Goal: Task Accomplishment & Management: Complete application form

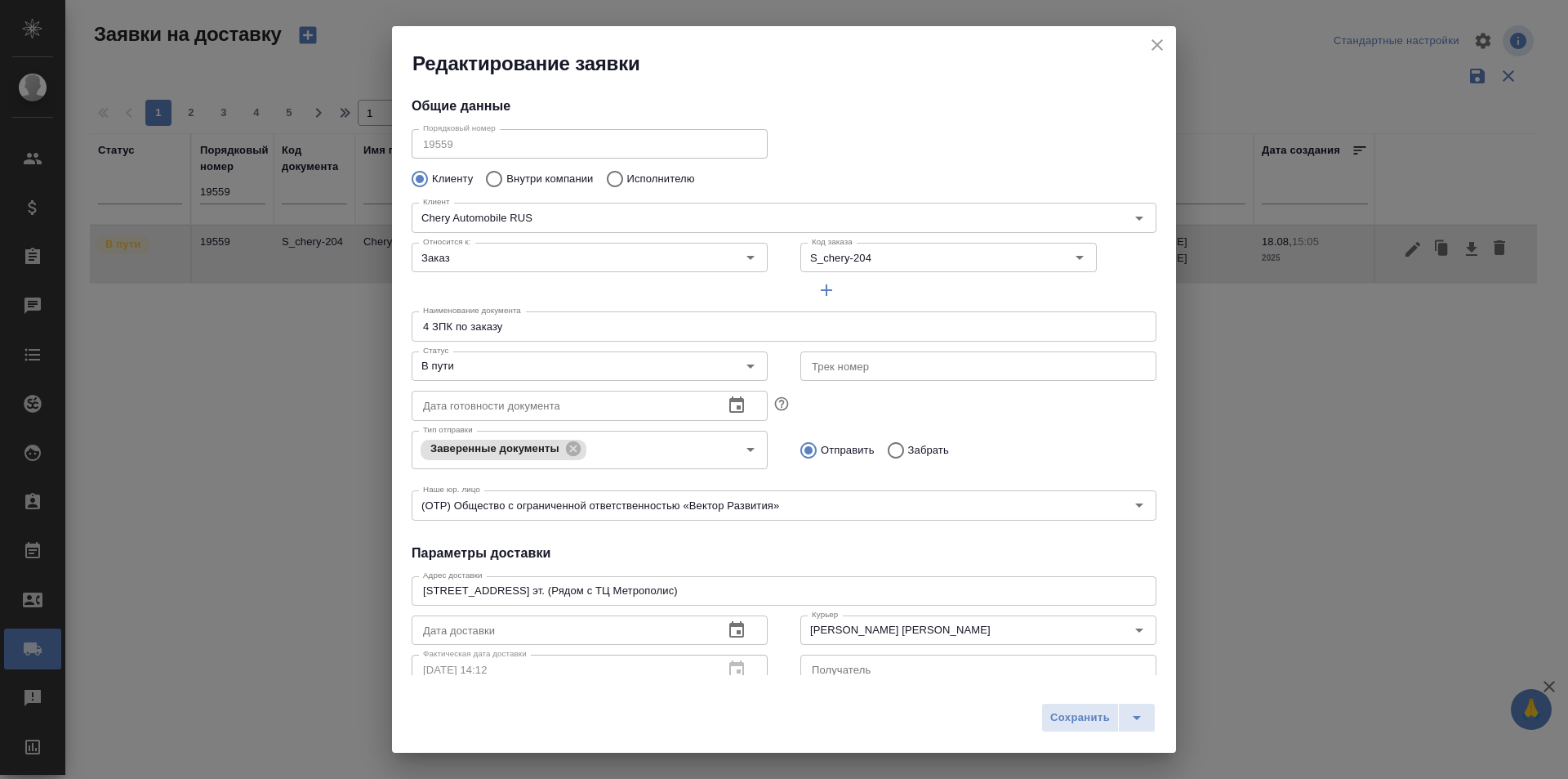
scroll to position [222, 0]
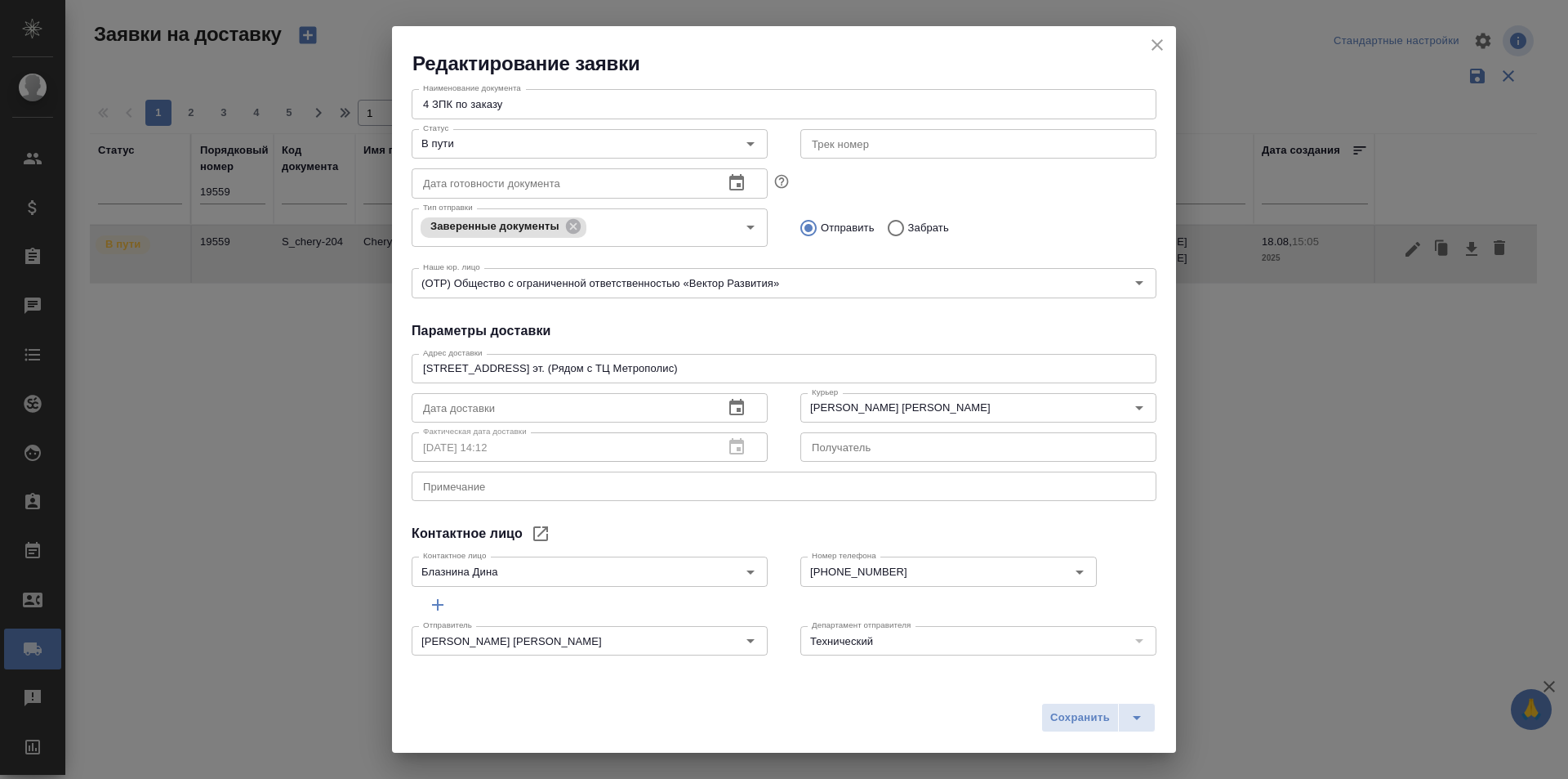
click at [1160, 52] on icon "close" at bounding box center [1157, 45] width 20 height 20
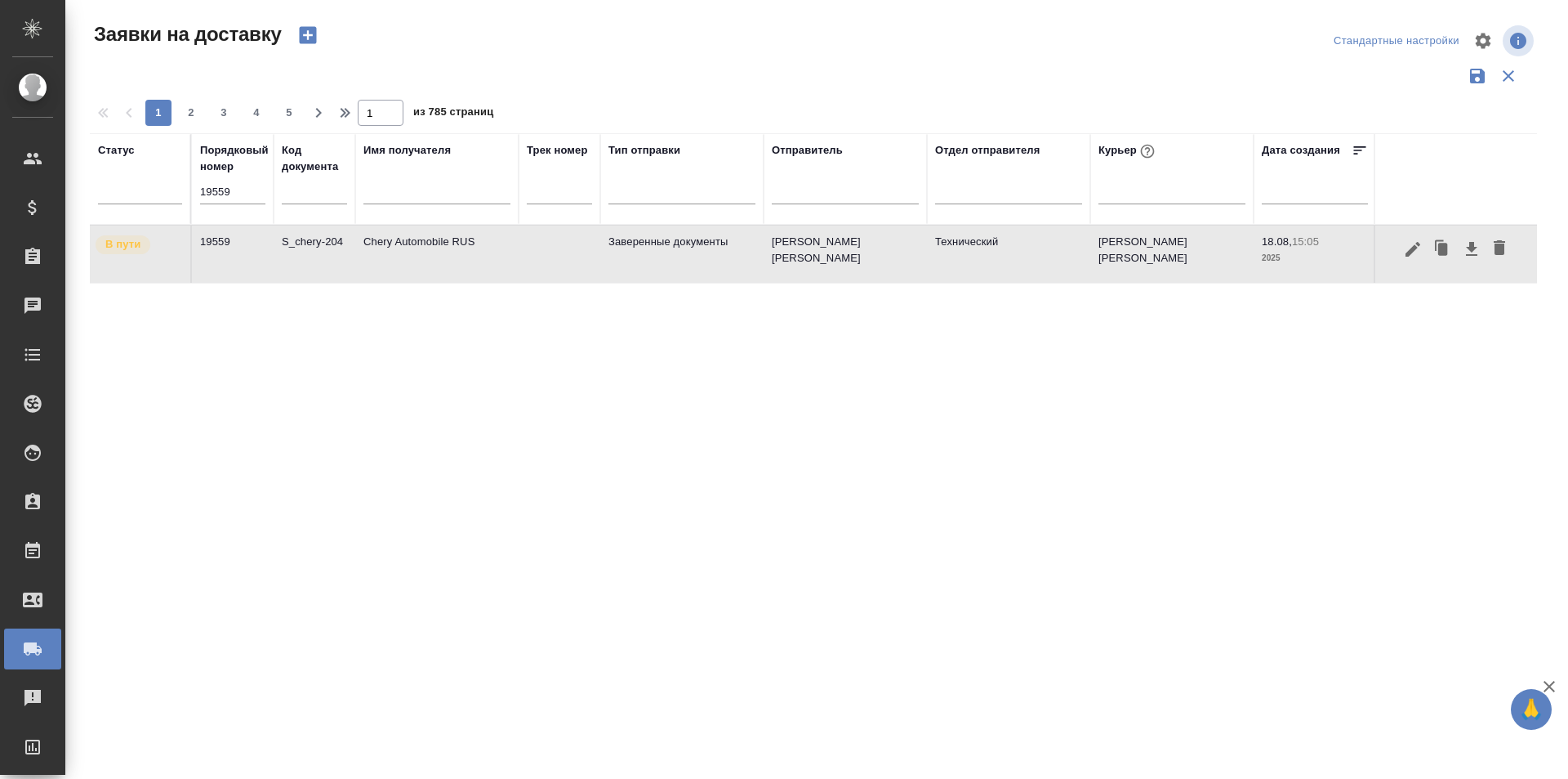
click at [233, 185] on input "19559" at bounding box center [232, 192] width 65 height 23
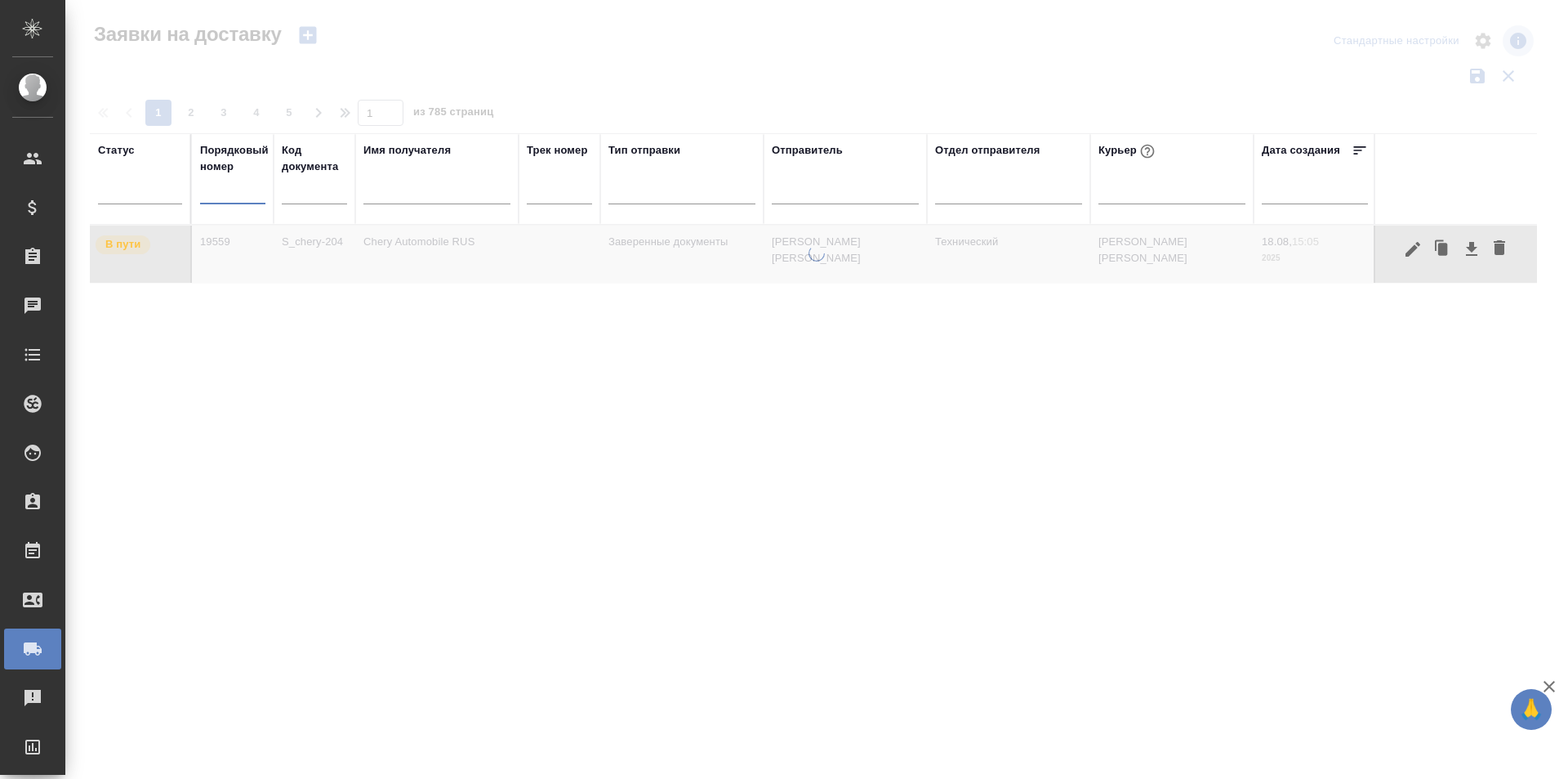
click at [400, 200] on input "text" at bounding box center [437, 193] width 147 height 20
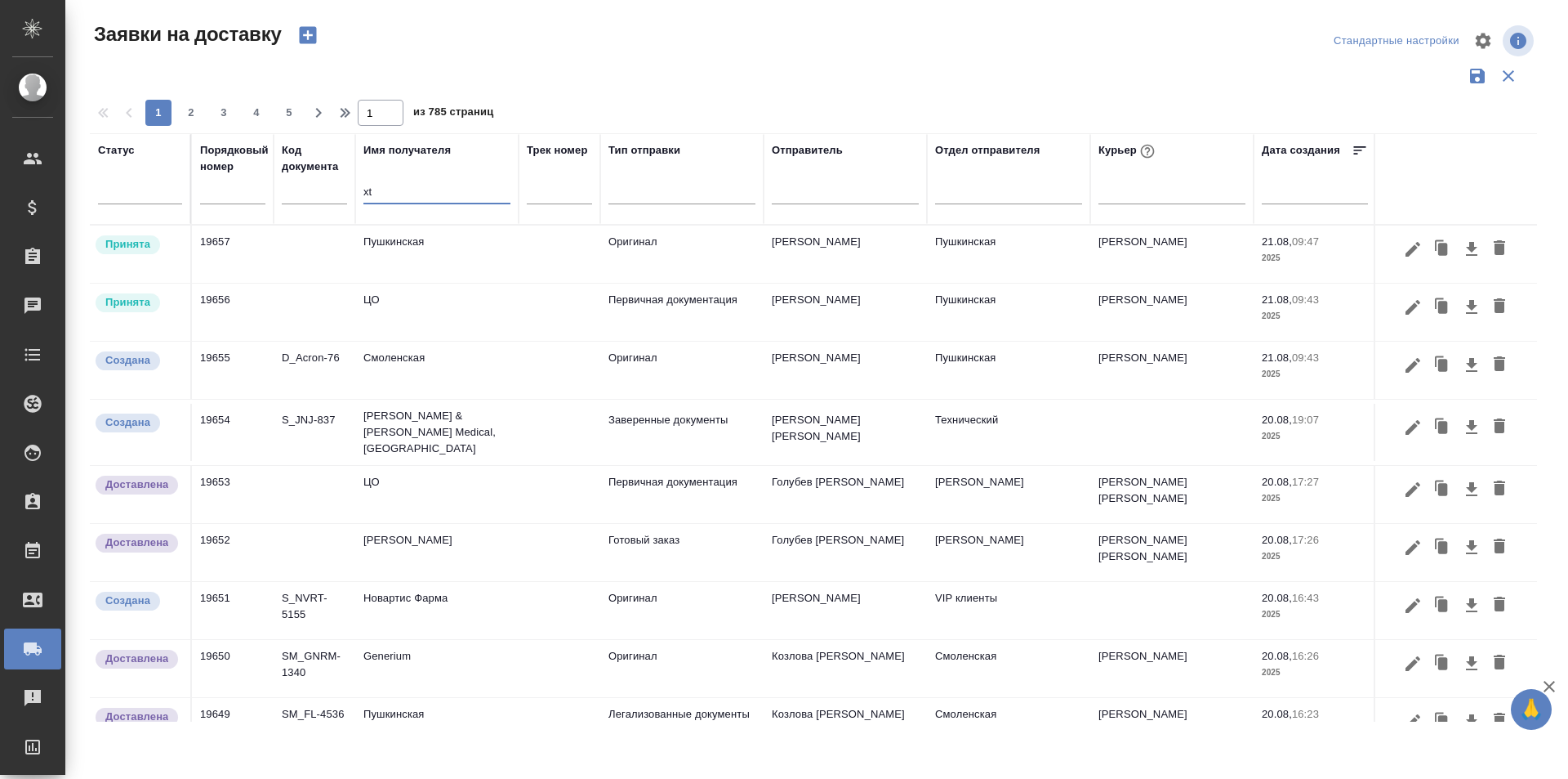
type input "x"
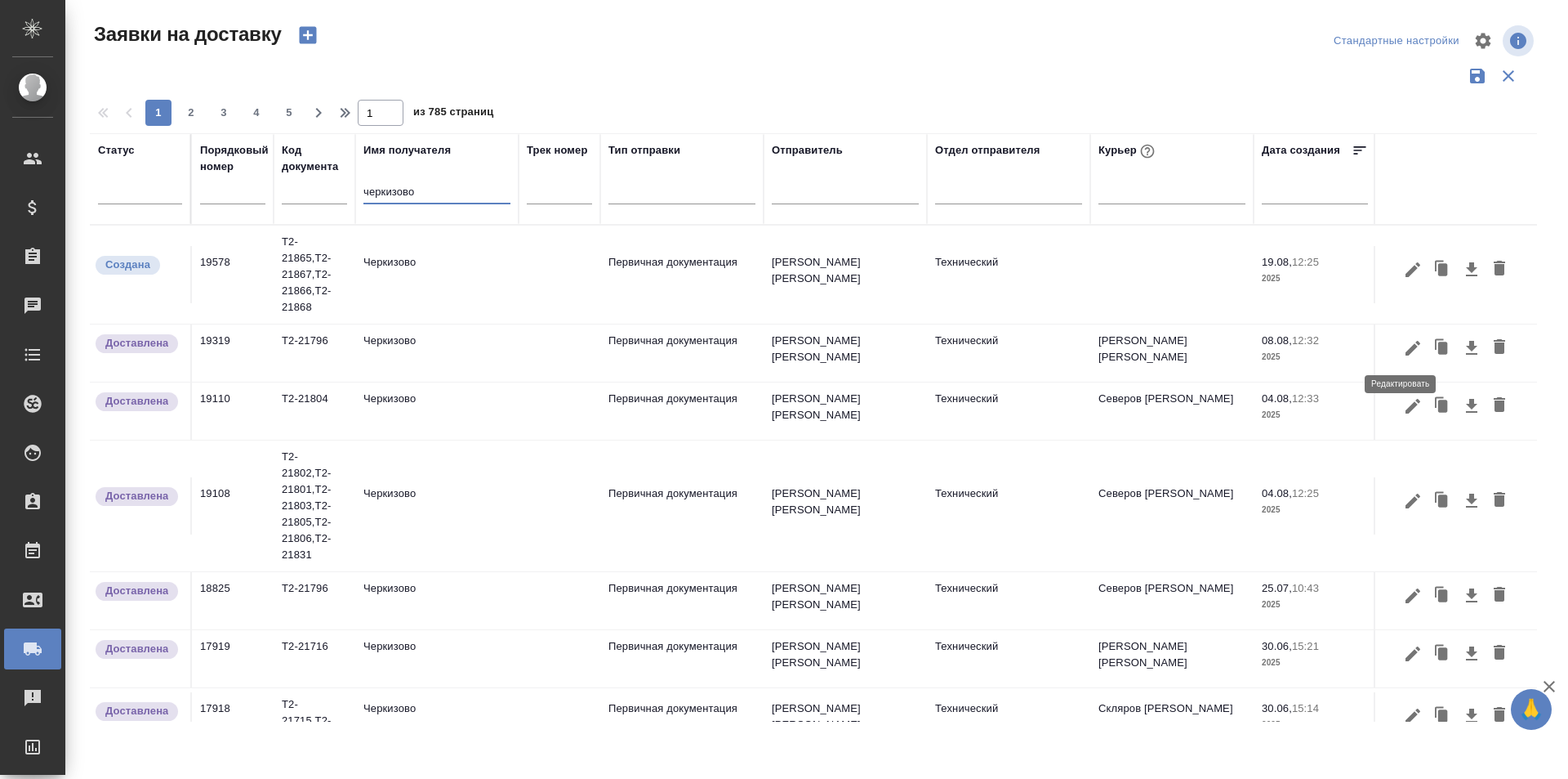
type input "черкизово"
click at [1405, 349] on icon "button" at bounding box center [1412, 347] width 15 height 15
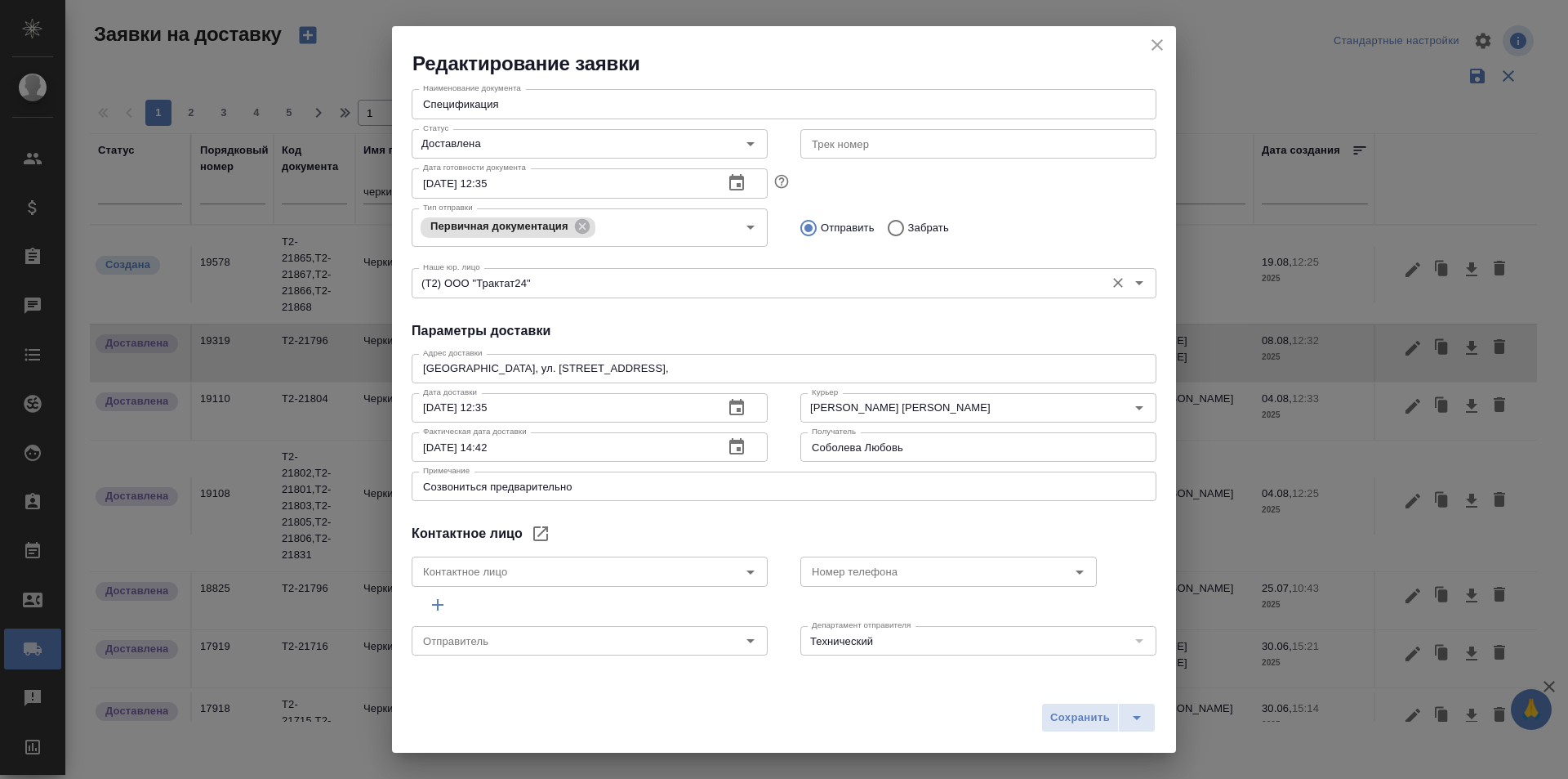
type input "[PERSON_NAME] [PERSON_NAME]"
click at [1165, 36] on icon "close" at bounding box center [1157, 45] width 20 height 20
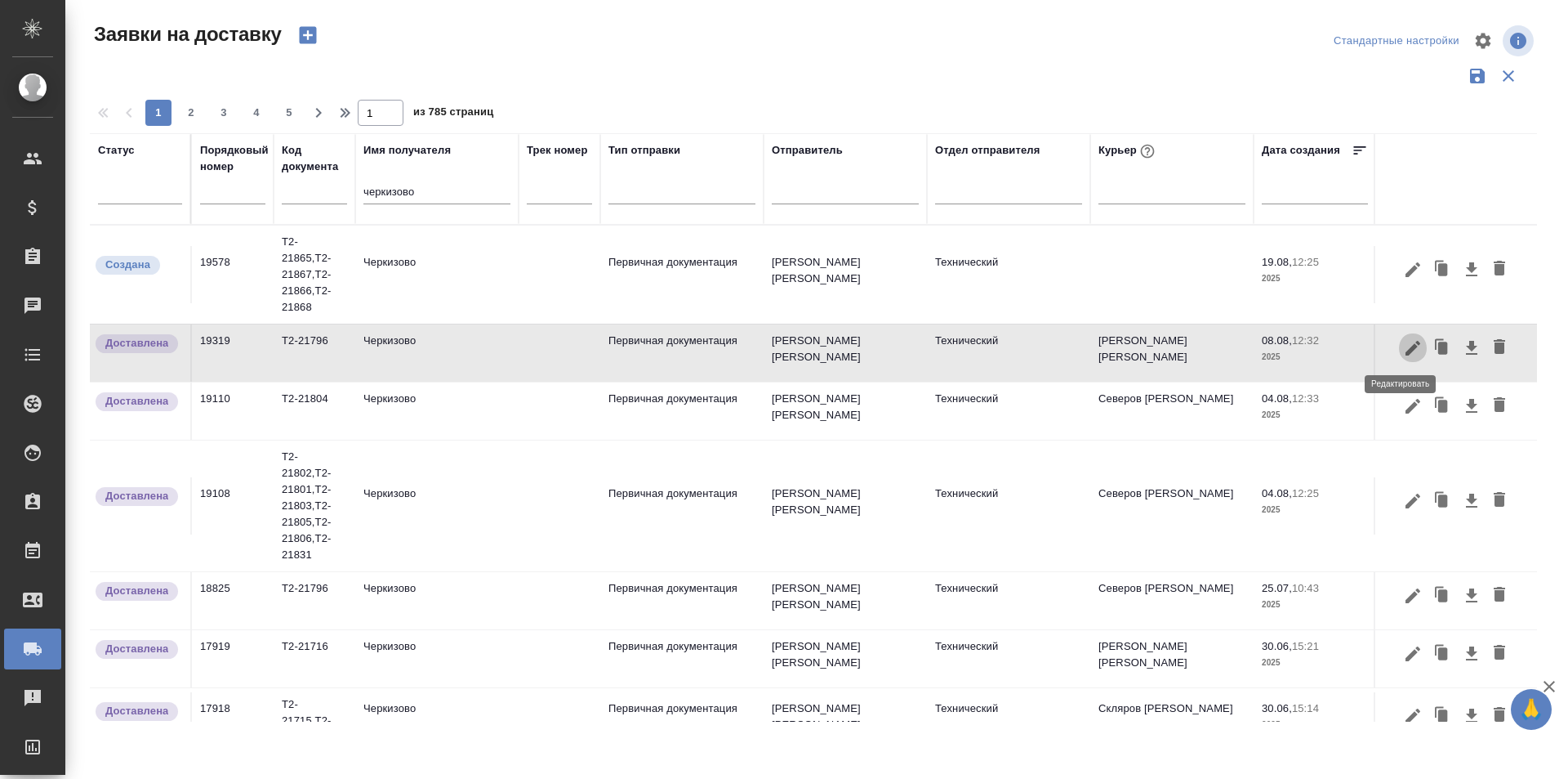
click at [1403, 353] on icon "button" at bounding box center [1413, 348] width 20 height 20
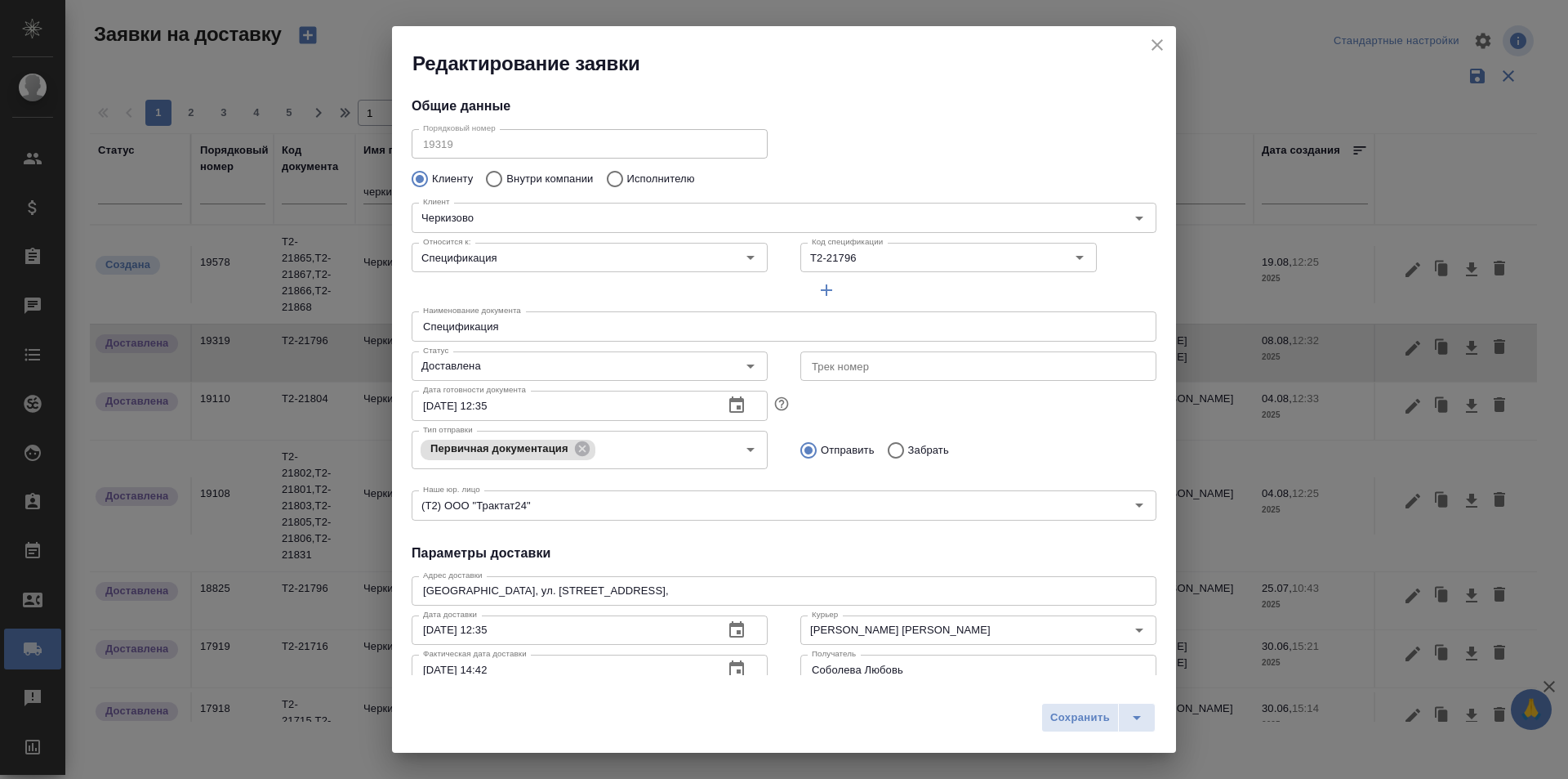
type input "Соболева Любовь"
type input "[PHONE_NUMBER]"
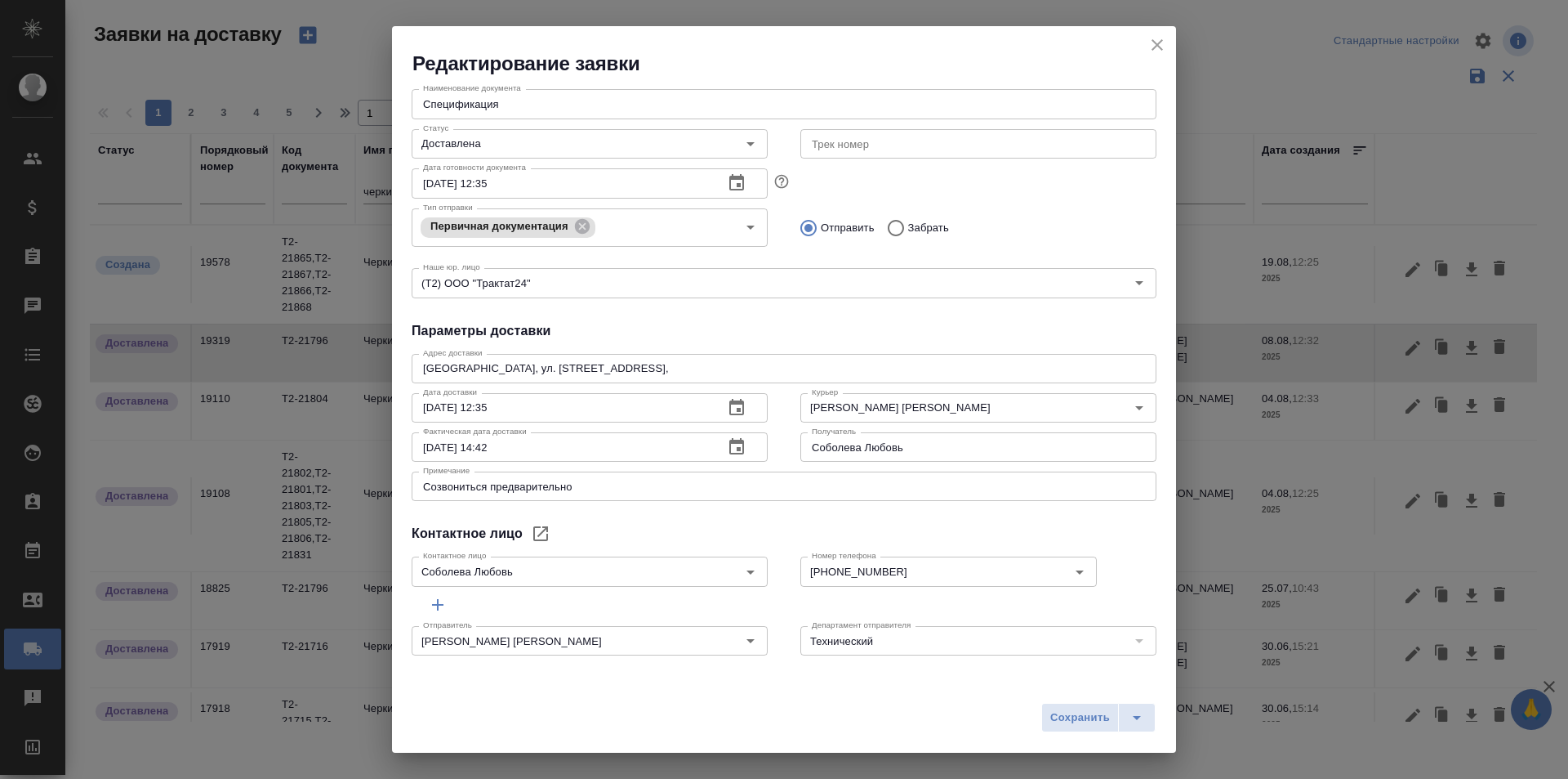
drag, startPoint x: 545, startPoint y: 560, endPoint x: 311, endPoint y: 560, distance: 234.0
click at [311, 560] on div "Редактирование заявки Общие данные Порядковый номер 19319 Порядковый номер Клие…" at bounding box center [784, 389] width 1568 height 779
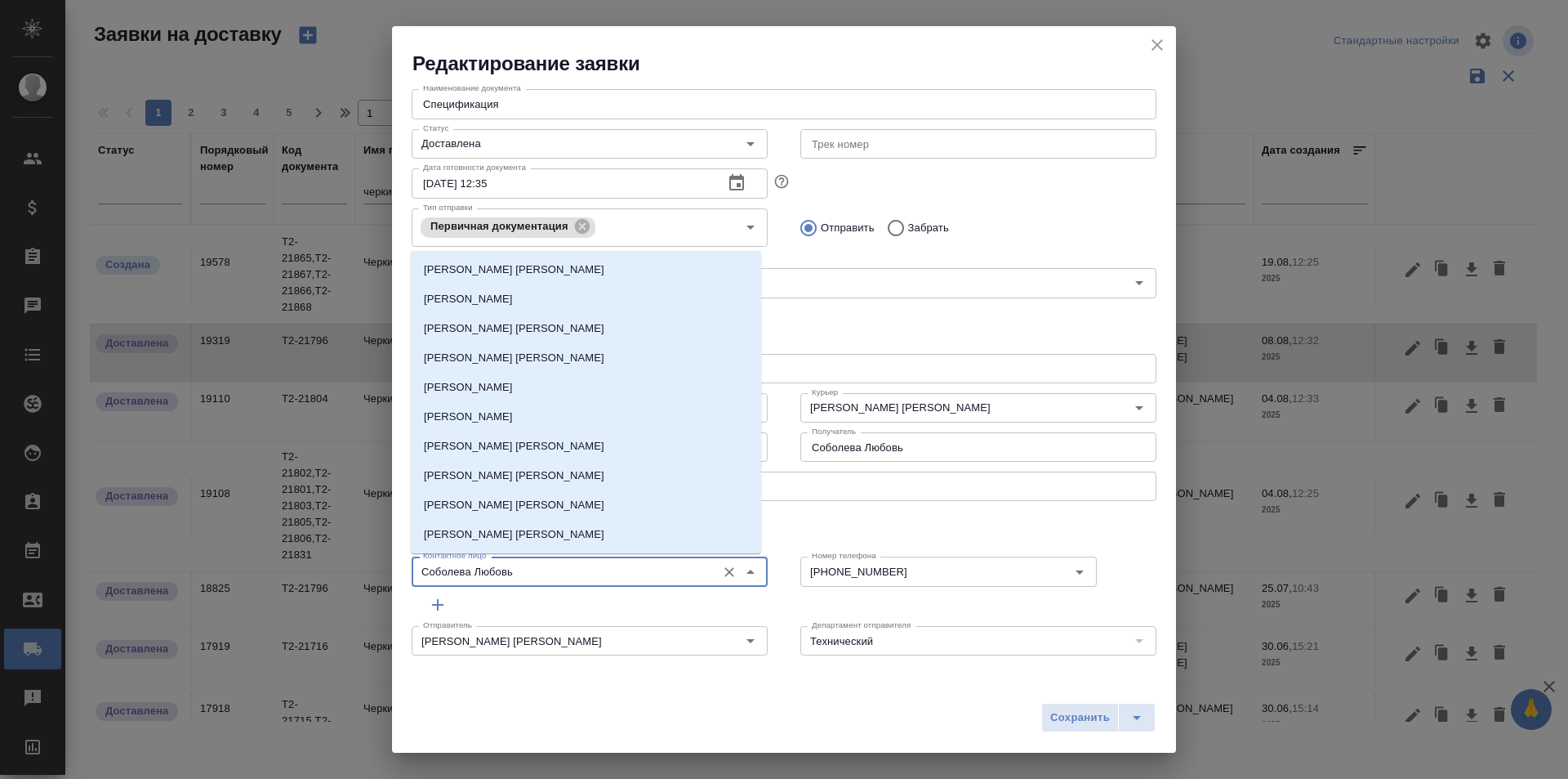
drag, startPoint x: 545, startPoint y: 574, endPoint x: 335, endPoint y: 565, distance: 210.2
click at [335, 565] on div "Редактирование заявки Общие данные Порядковый номер 19319 Порядковый номер Клие…" at bounding box center [784, 389] width 1568 height 779
click at [1064, 520] on div "Общие данные Порядковый номер 19319 Порядковый номер Клиенту Внутри компании Ис…" at bounding box center [784, 376] width 784 height 598
drag, startPoint x: 342, startPoint y: 570, endPoint x: 291, endPoint y: 570, distance: 51.0
click at [291, 570] on div "Редактирование заявки Общие данные Порядковый номер 19319 Порядковый номер Клие…" at bounding box center [784, 389] width 1568 height 779
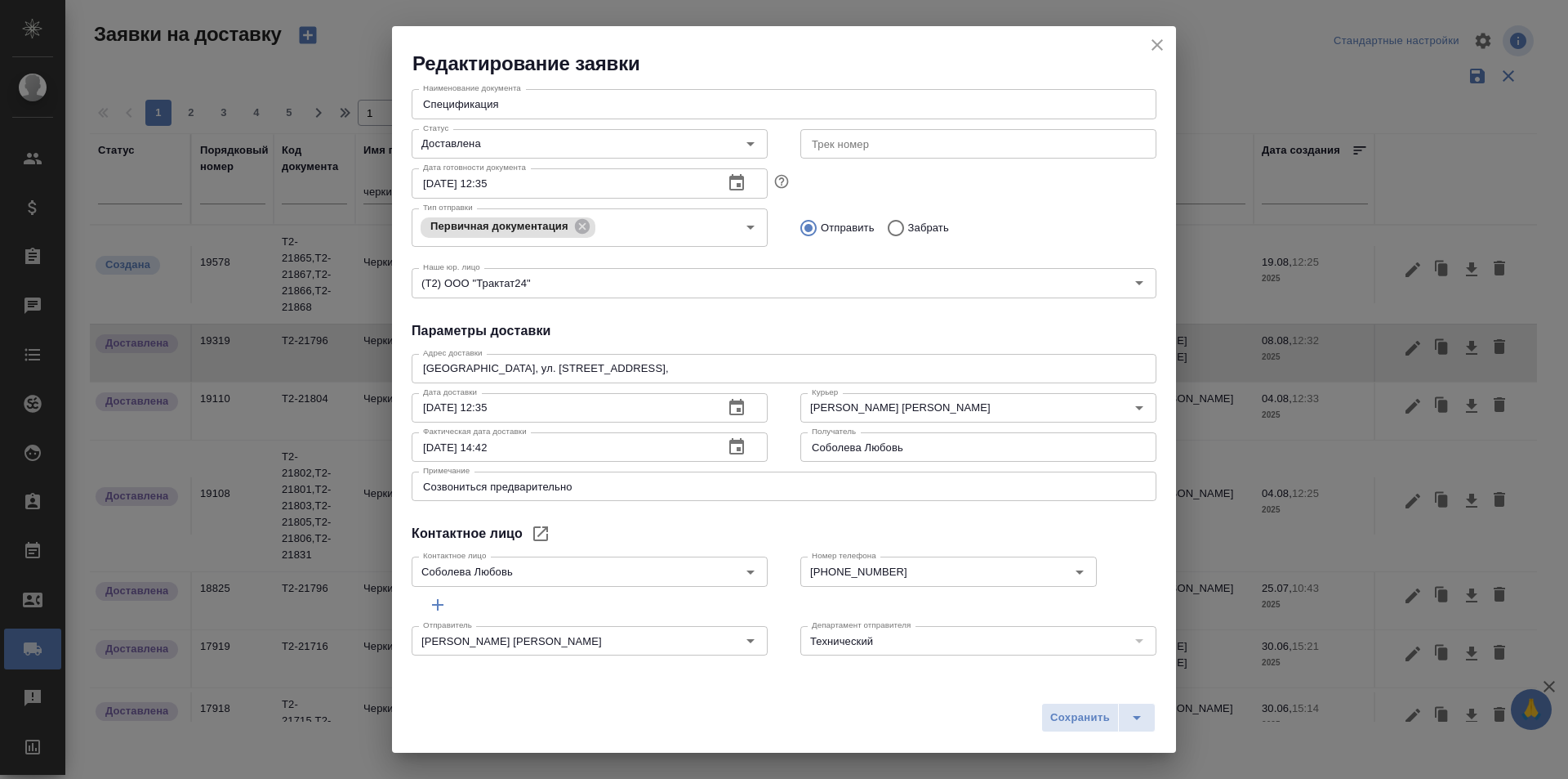
click at [1105, 547] on div "Номер телефона [PHONE_NUMBER] Номер телефона" at bounding box center [977, 570] width 389 height 72
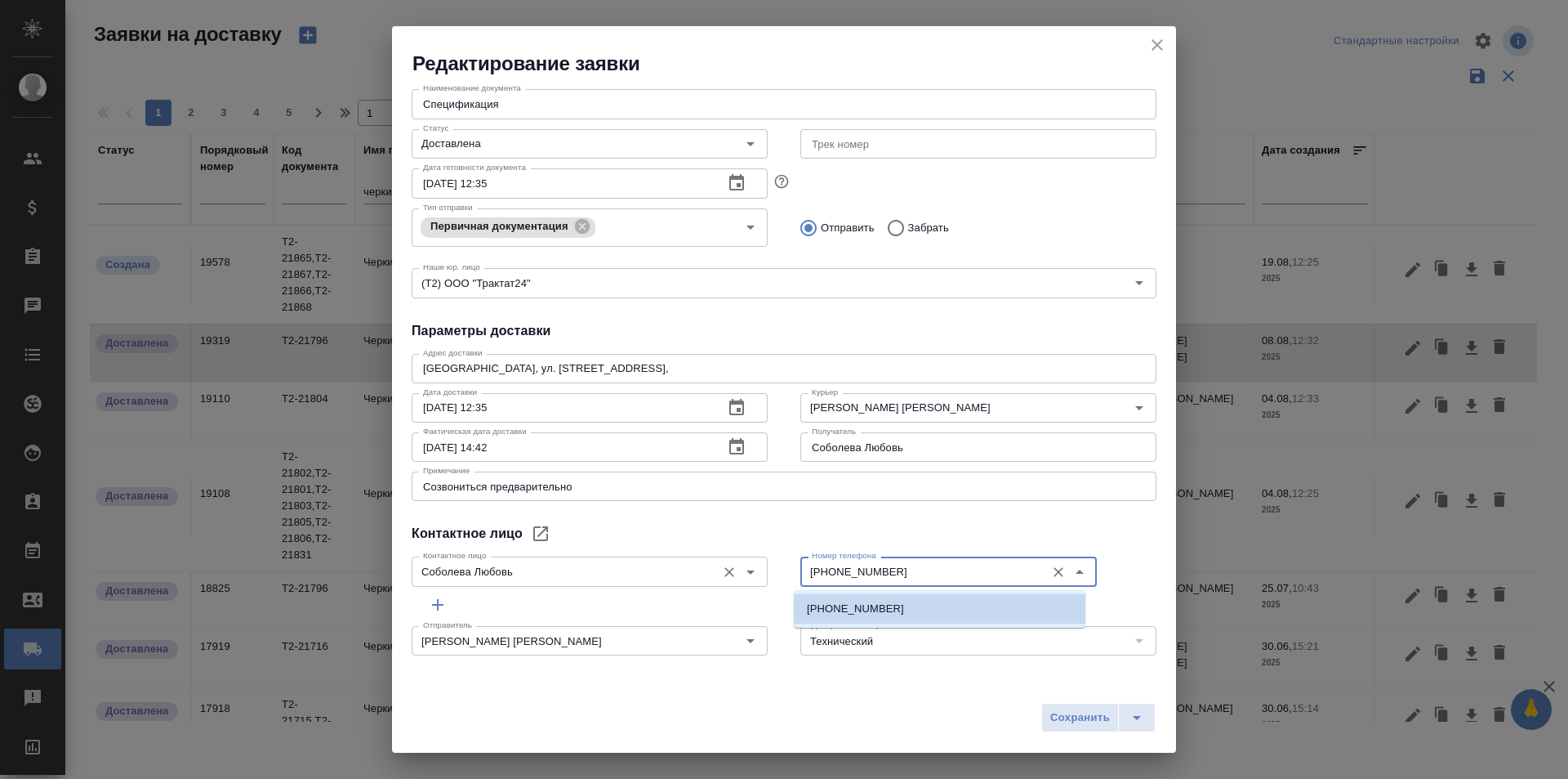
drag, startPoint x: 944, startPoint y: 570, endPoint x: 734, endPoint y: 582, distance: 210.3
click at [734, 582] on div "Контактное лицо [PERSON_NAME] Любовь Контактное лицо Номер телефона [PHONE_NUMB…" at bounding box center [784, 570] width 778 height 72
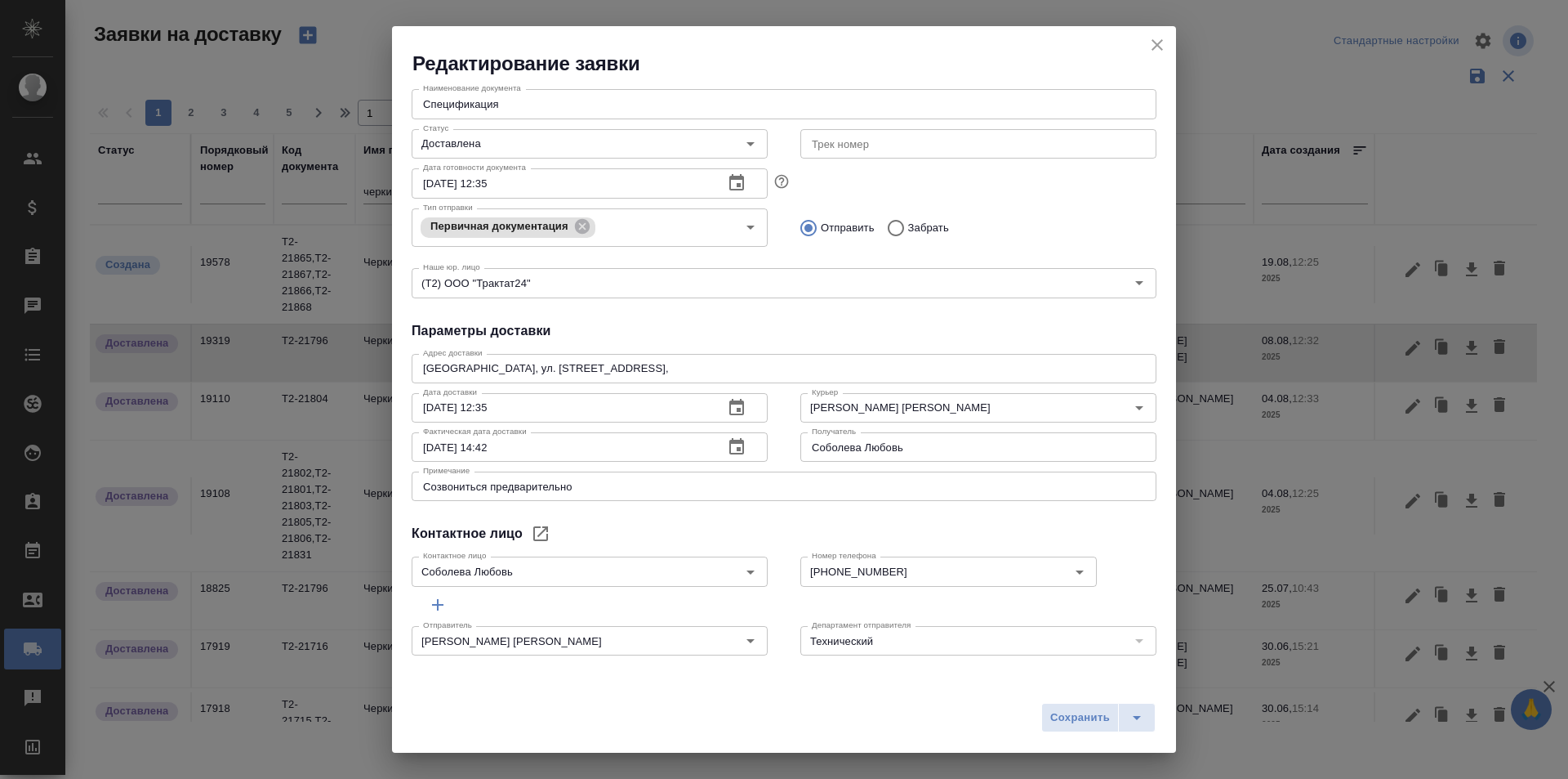
drag, startPoint x: 1155, startPoint y: 31, endPoint x: 1157, endPoint y: 44, distance: 13.2
click at [1155, 31] on div "Редактирование заявки" at bounding box center [784, 51] width 784 height 51
click at [1158, 51] on icon "close" at bounding box center [1157, 45] width 20 height 20
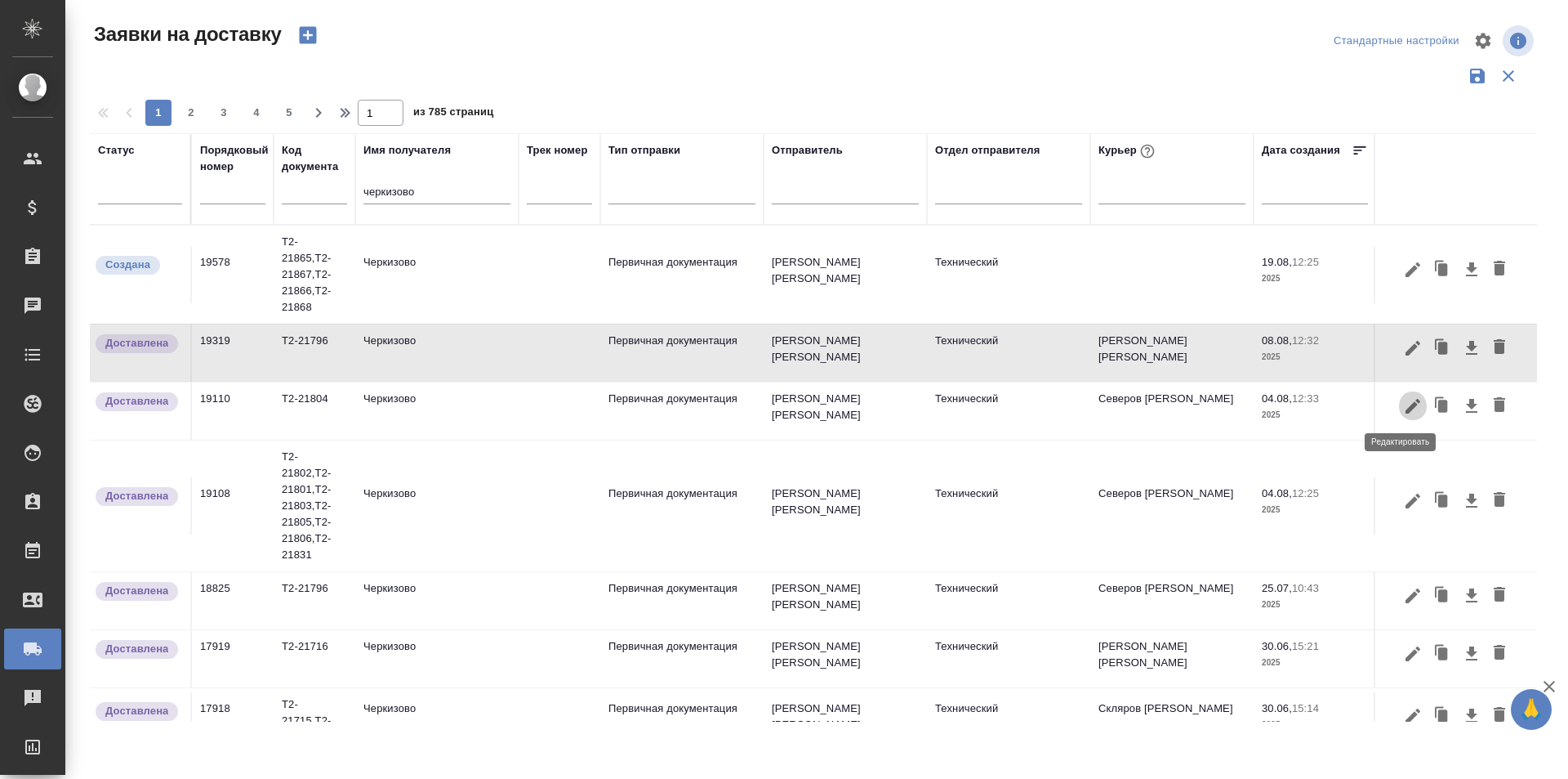
click at [1403, 400] on icon "button" at bounding box center [1413, 406] width 20 height 20
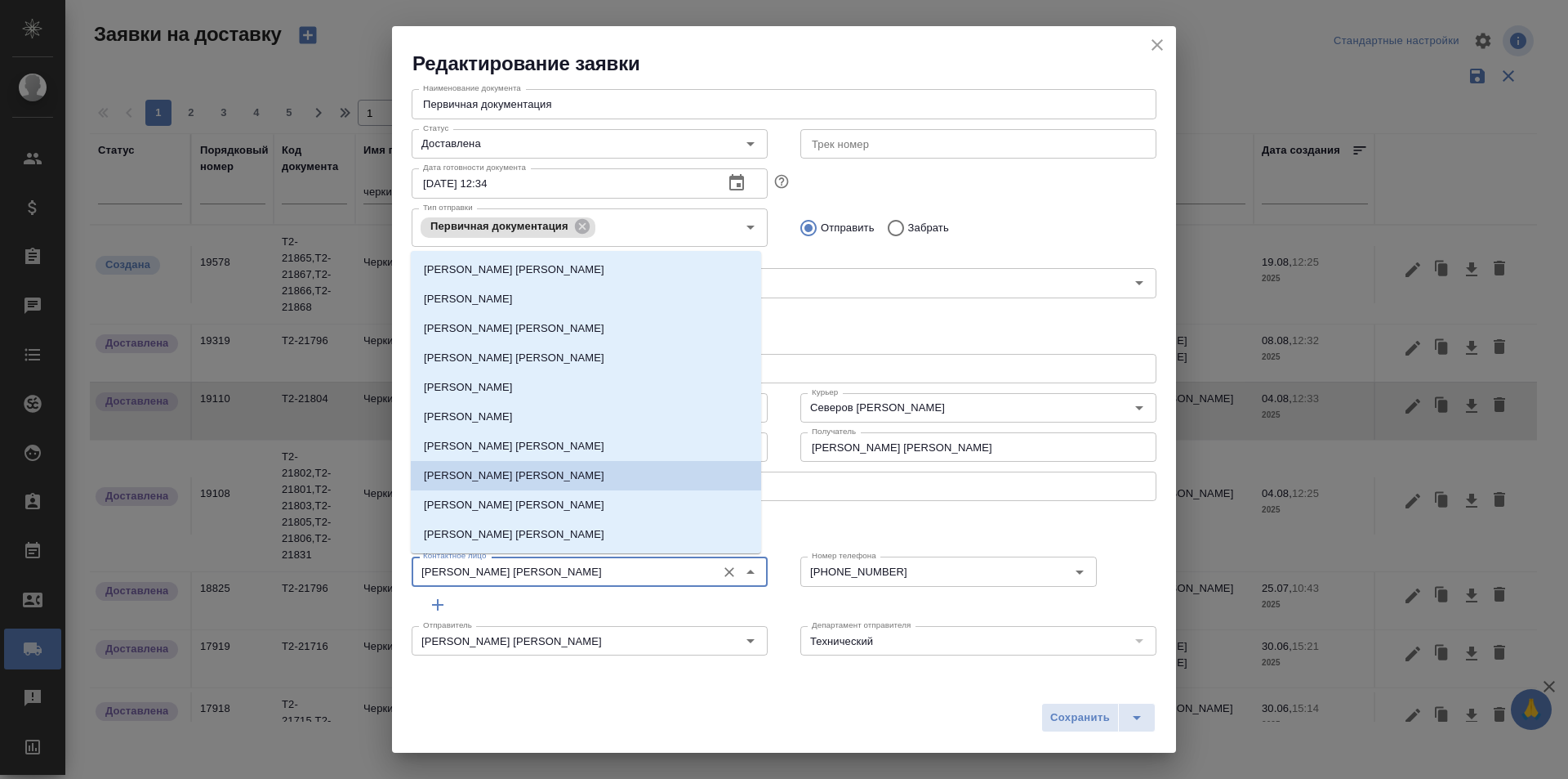
drag, startPoint x: 488, startPoint y: 570, endPoint x: 364, endPoint y: 570, distance: 124.0
click at [364, 570] on div "Редактирование заявки Общие данные Порядковый номер 19110 Порядковый номер Клие…" at bounding box center [784, 389] width 1568 height 779
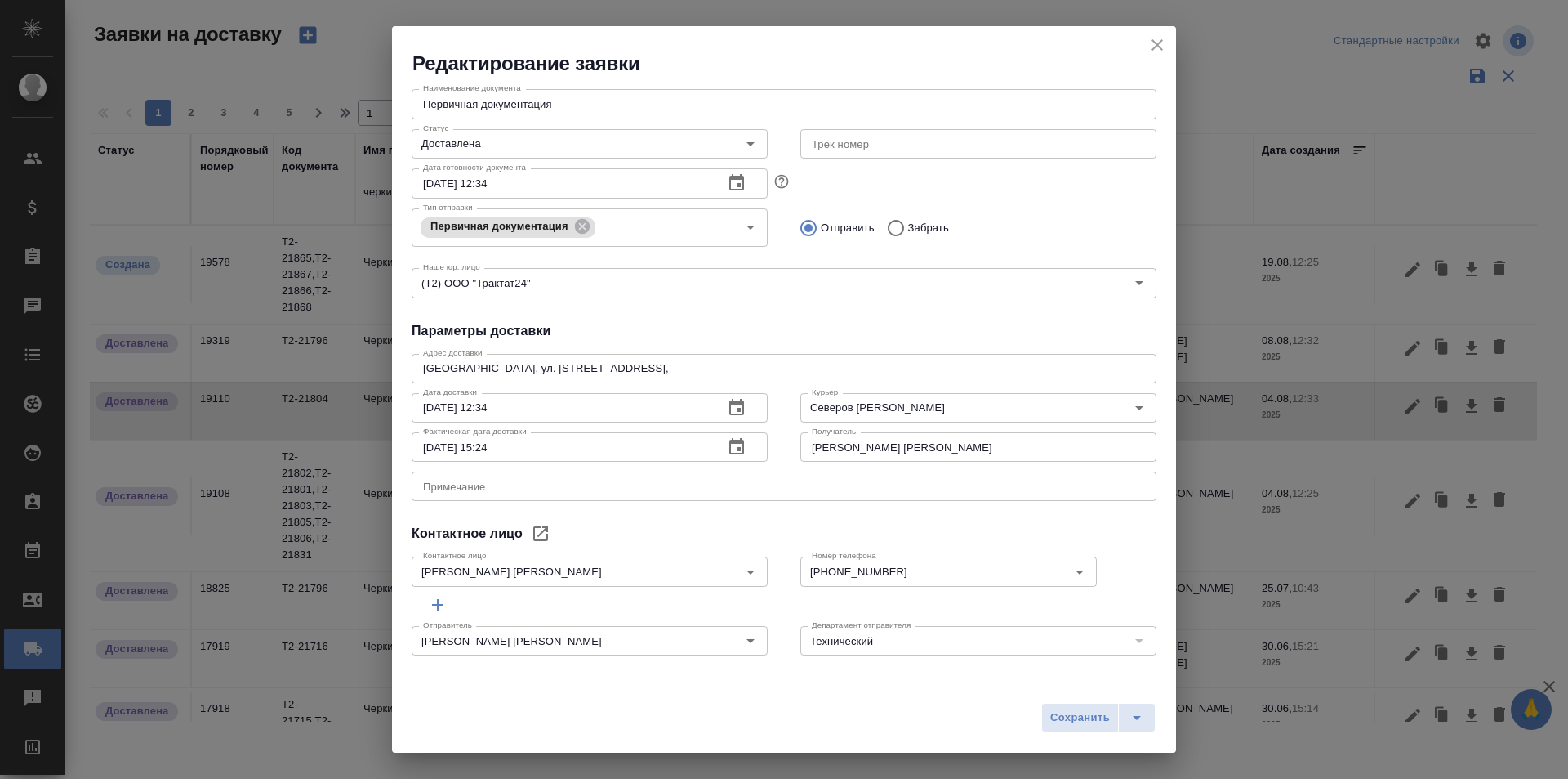
click at [1069, 517] on div "Общие данные Порядковый номер 19110 Порядковый номер Клиенту Внутри компании Ис…" at bounding box center [784, 376] width 784 height 598
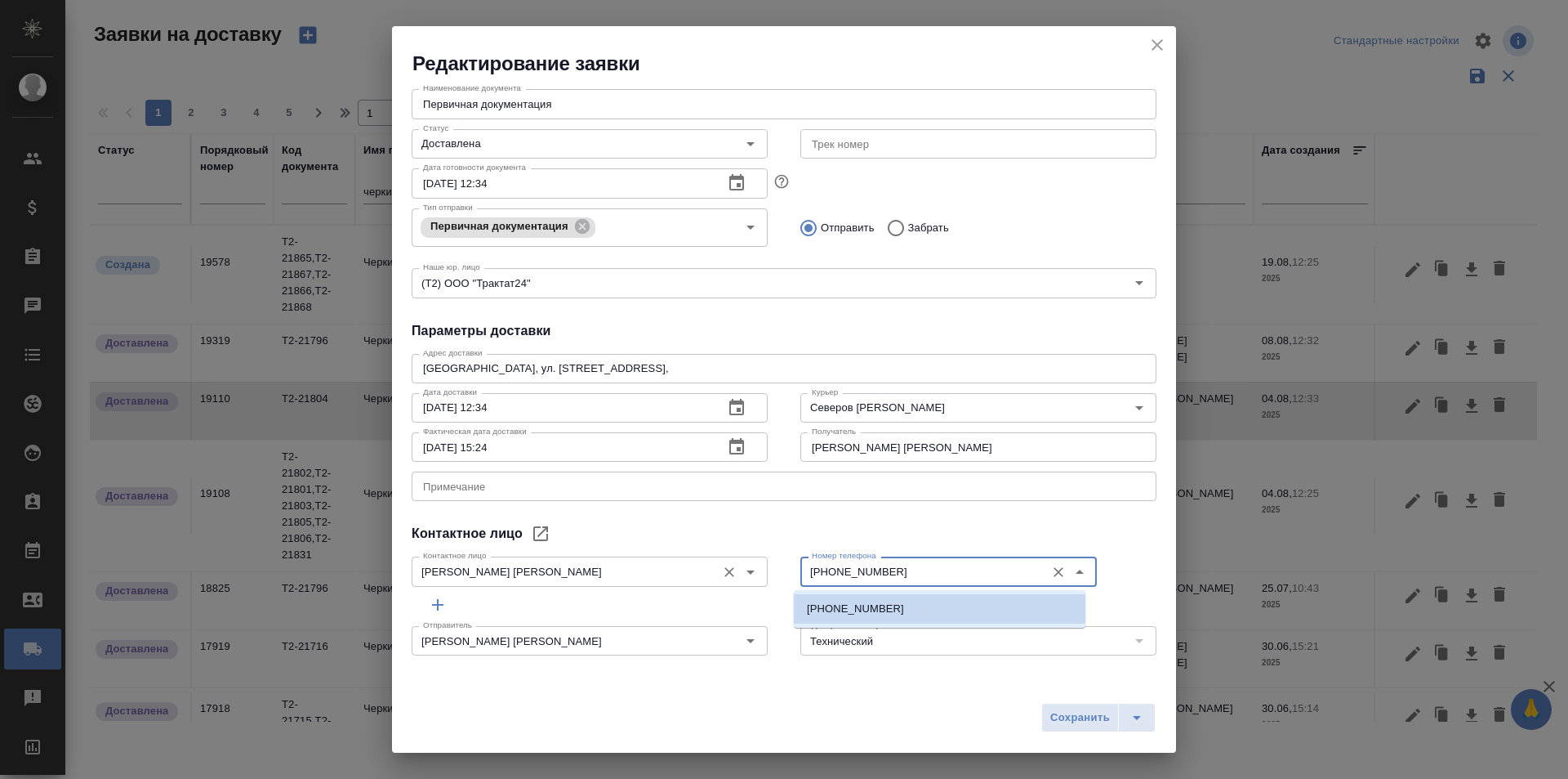
drag, startPoint x: 881, startPoint y: 572, endPoint x: 761, endPoint y: 585, distance: 120.7
click at [761, 585] on div "Контактное лицо [PERSON_NAME] [PERSON_NAME] лицо Номер телефона [PHONE_NUMBER] …" at bounding box center [784, 570] width 778 height 72
drag, startPoint x: 866, startPoint y: 562, endPoint x: 754, endPoint y: 566, distance: 112.1
click at [754, 566] on div "Контактное лицо [PERSON_NAME] [PERSON_NAME] лицо Номер телефона [PHONE_NUMBER] …" at bounding box center [784, 570] width 778 height 72
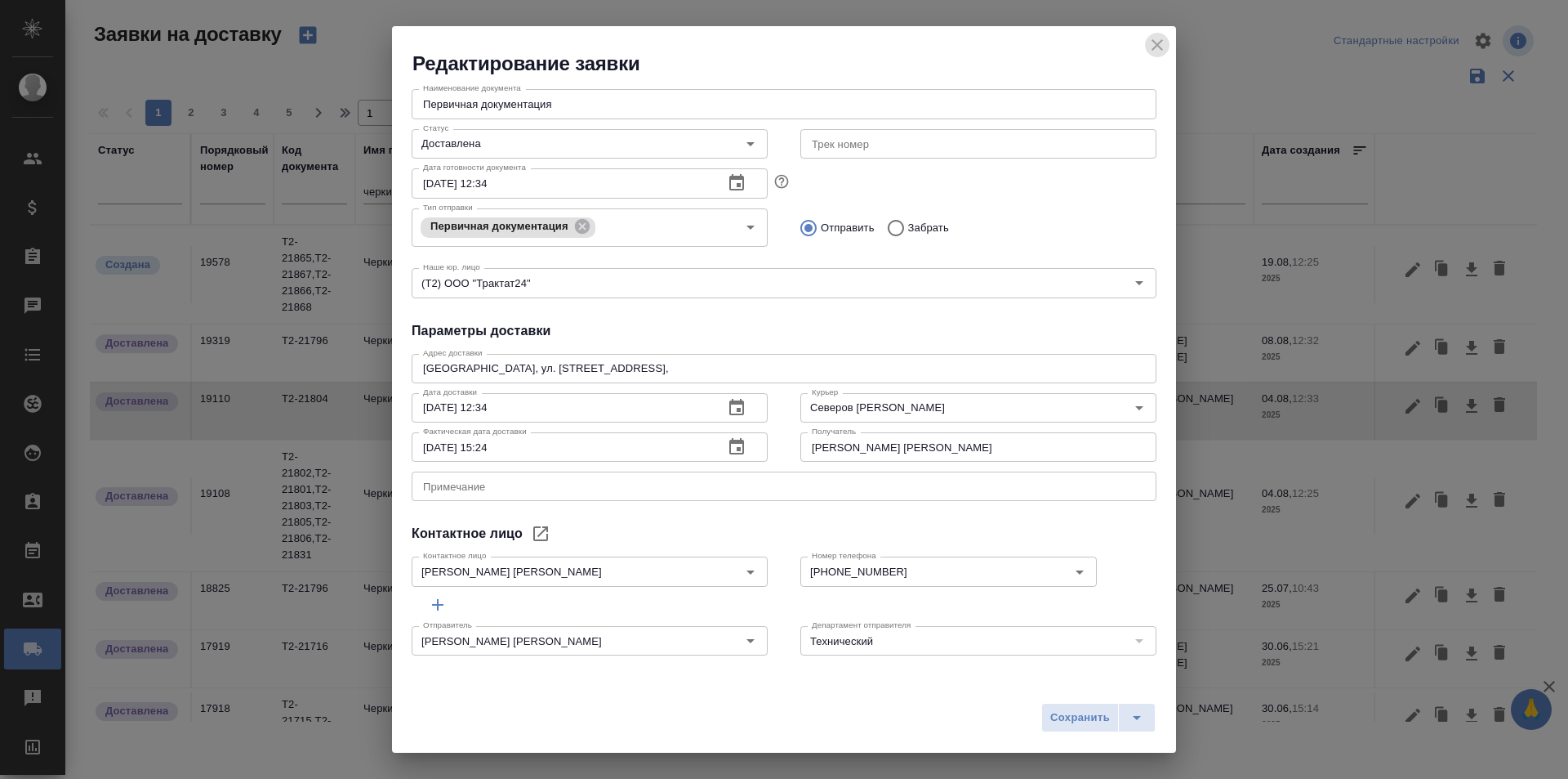
click at [1160, 45] on icon "close" at bounding box center [1157, 45] width 20 height 20
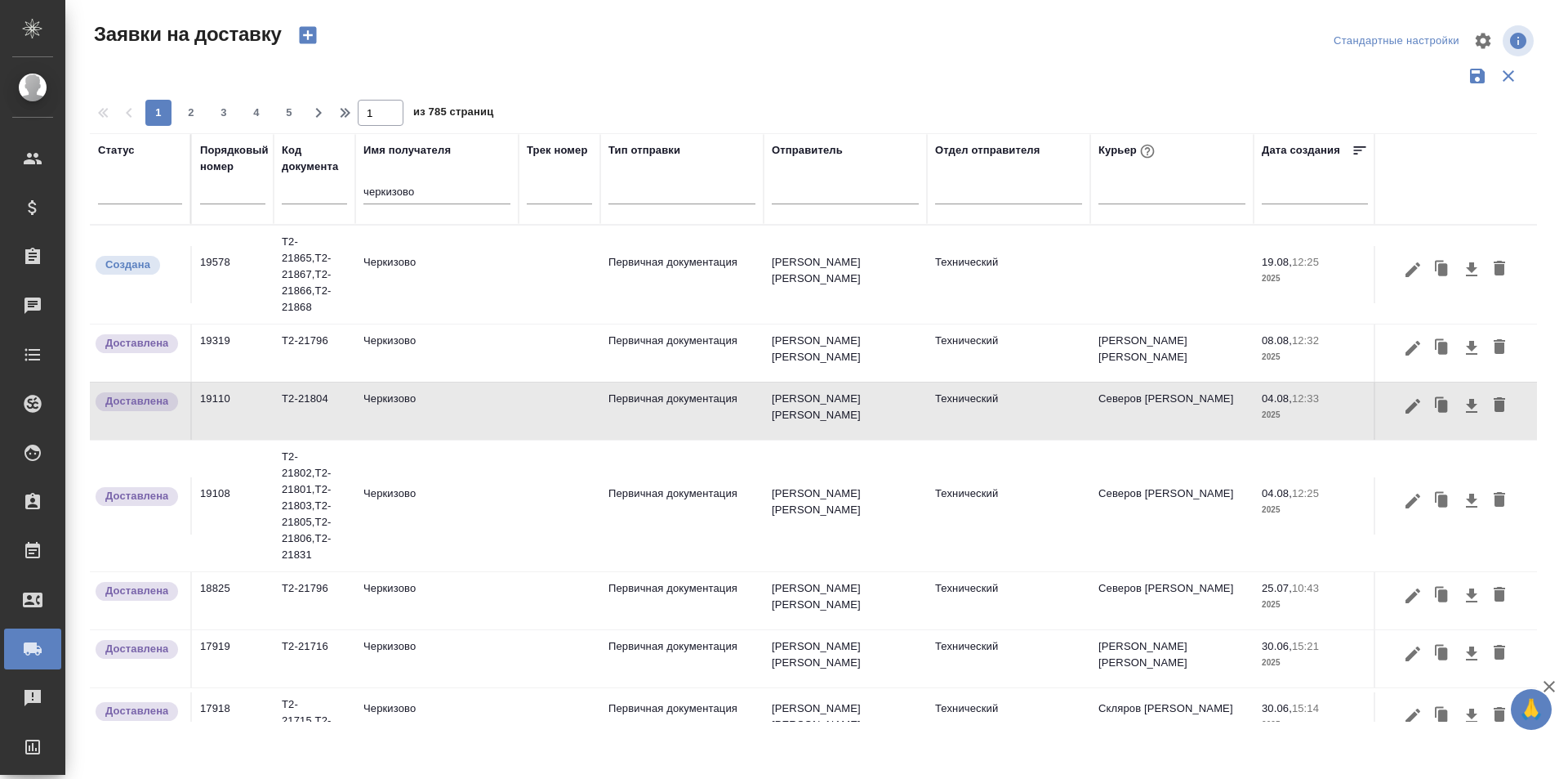
click at [411, 193] on input "черкизово" at bounding box center [437, 193] width 147 height 20
click at [261, 199] on input "text" at bounding box center [232, 192] width 65 height 23
paste input "19654"
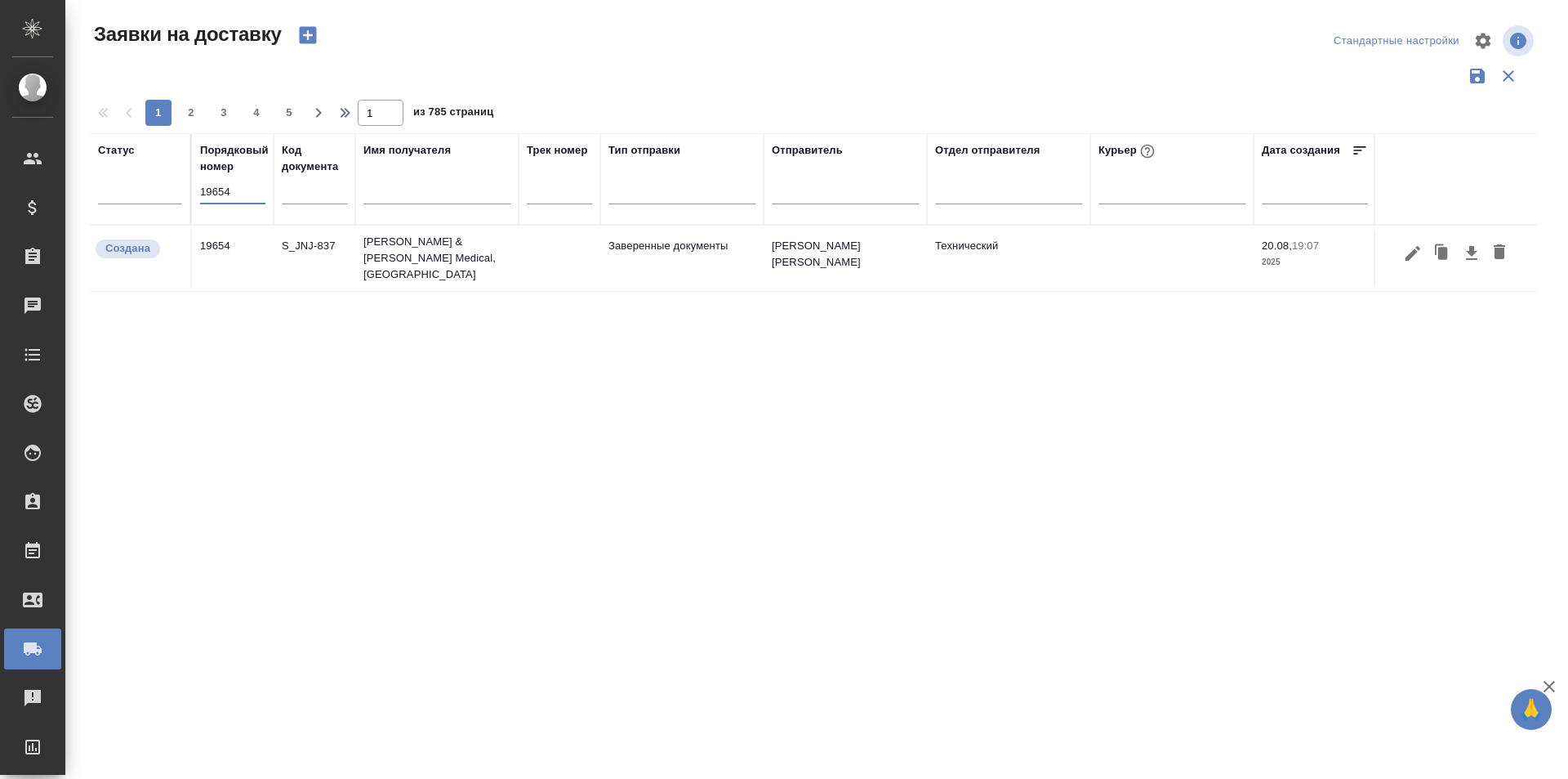
type input "19654"
click at [1409, 255] on icon "button" at bounding box center [1412, 252] width 15 height 15
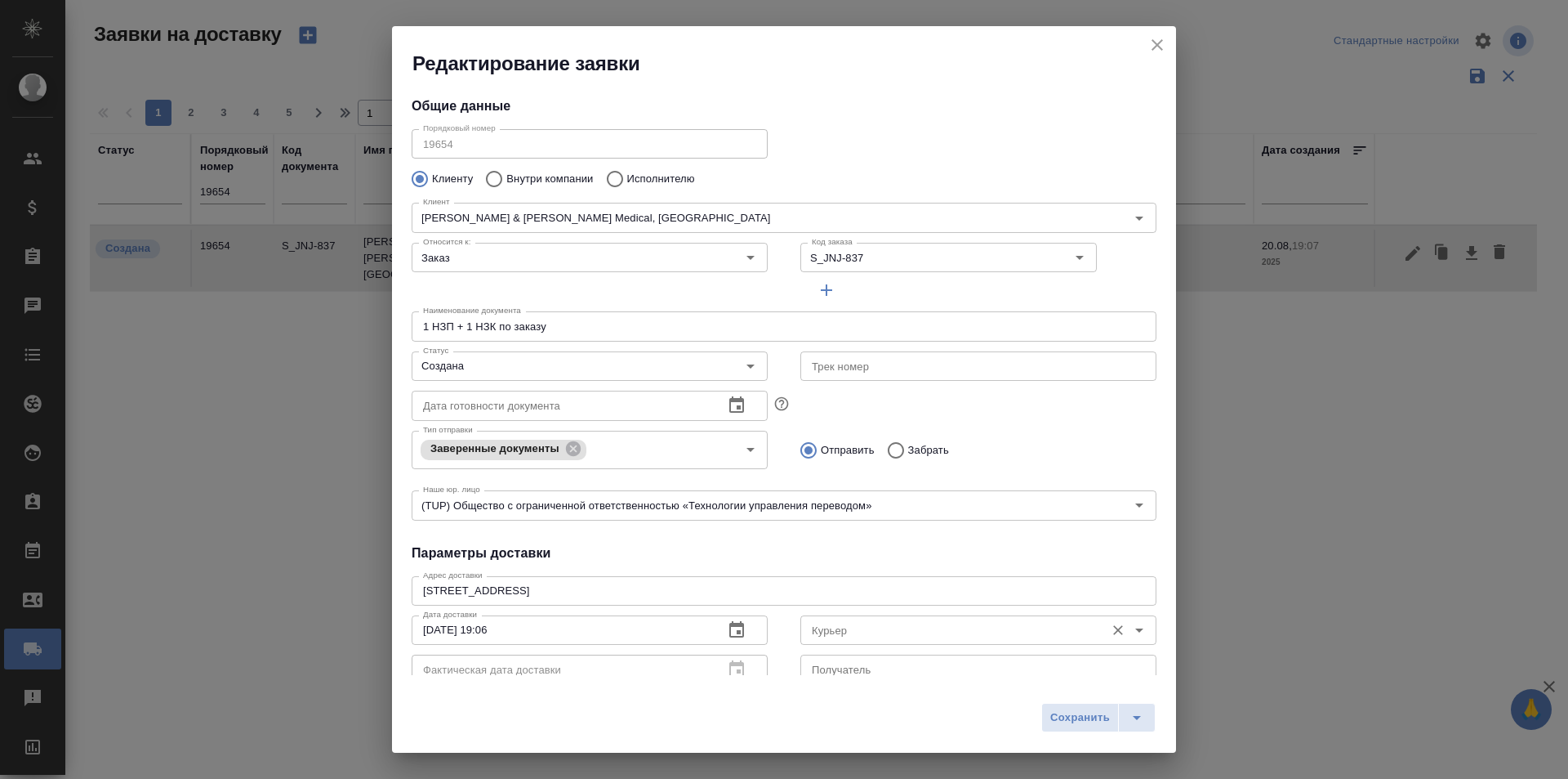
type input "[PERSON_NAME] [PERSON_NAME]"
type input "89854161839"
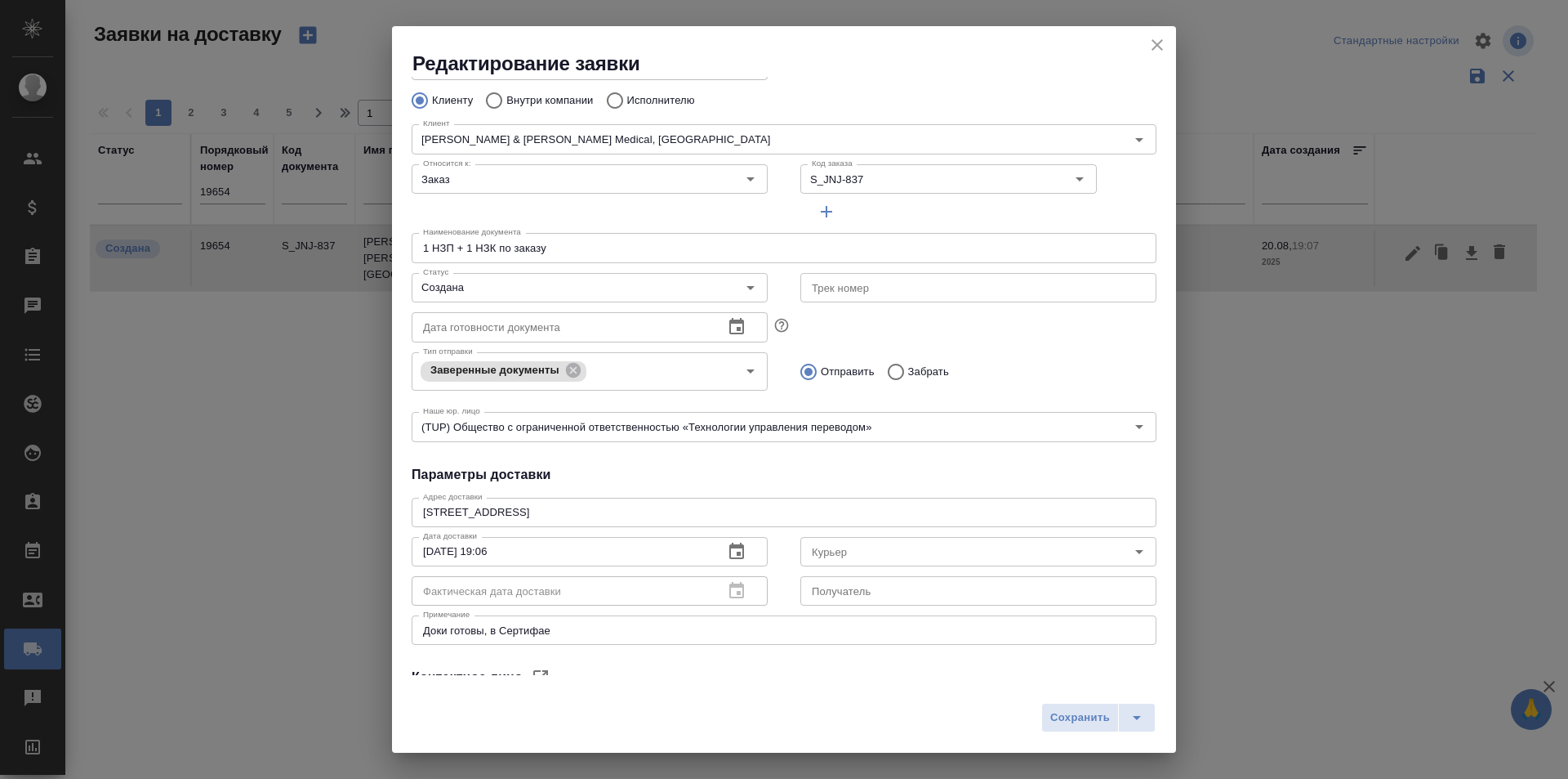
scroll to position [163, 0]
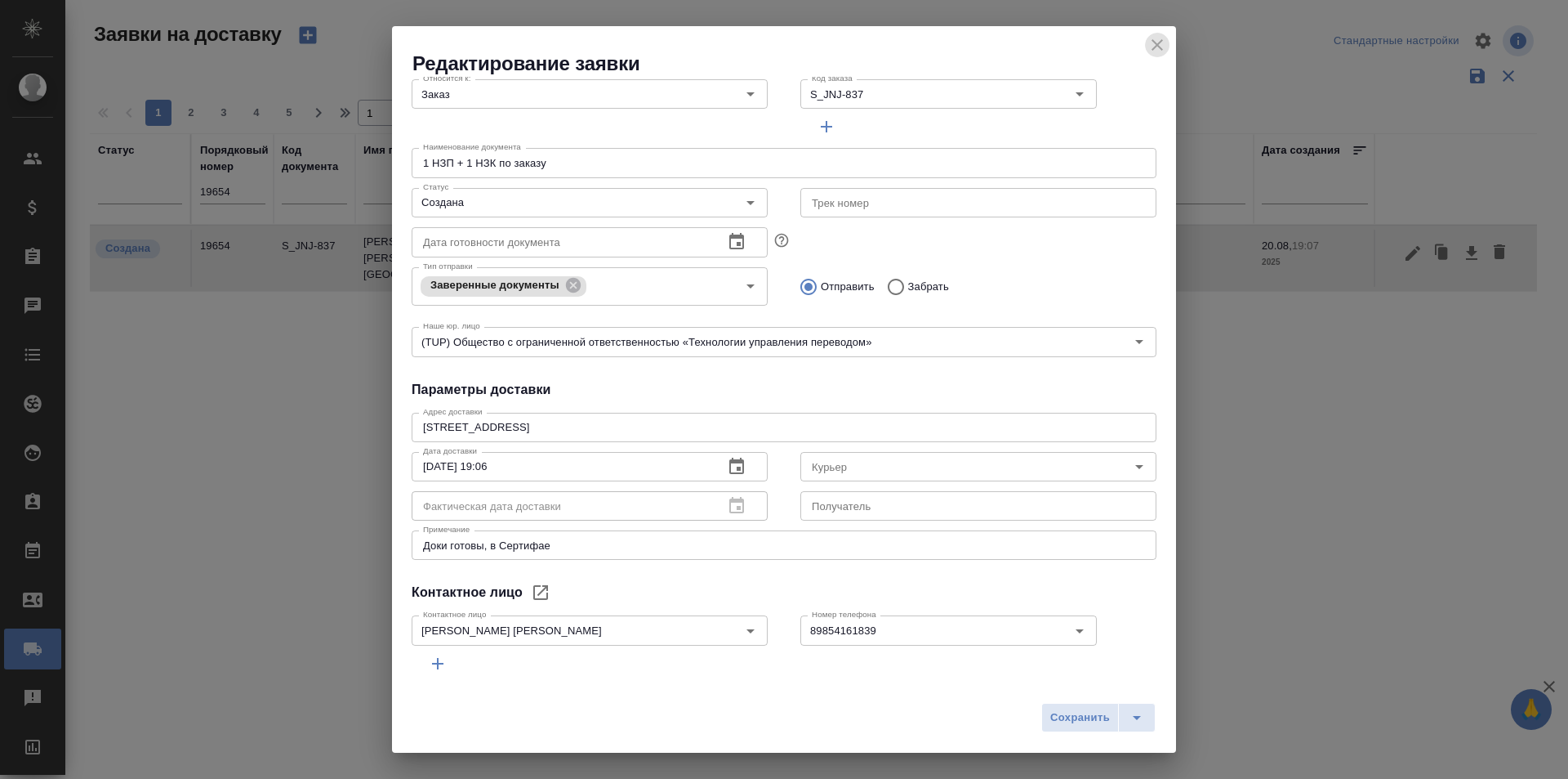
click at [1157, 54] on icon "close" at bounding box center [1157, 45] width 20 height 20
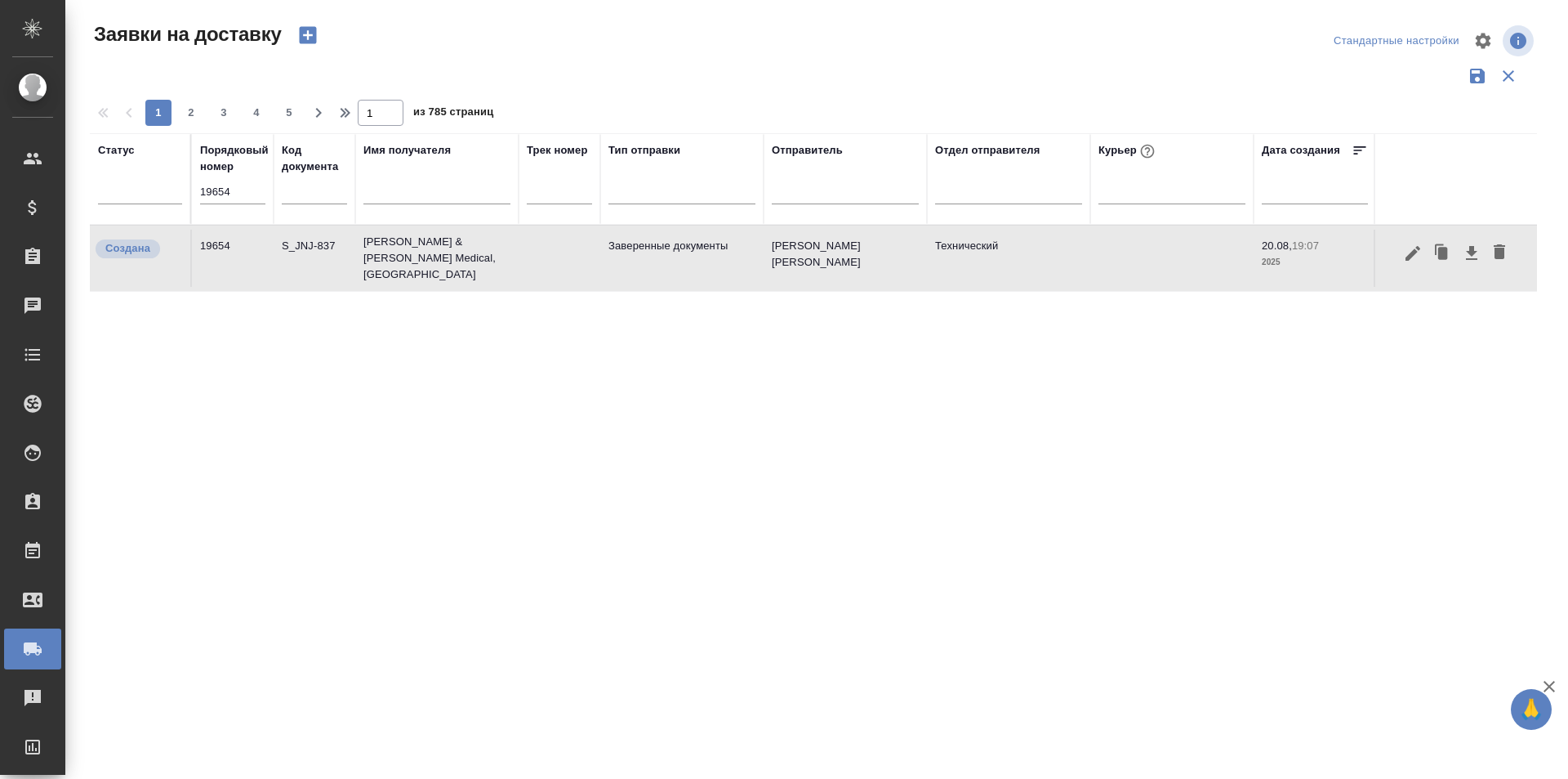
click at [221, 201] on input "19654" at bounding box center [232, 192] width 65 height 23
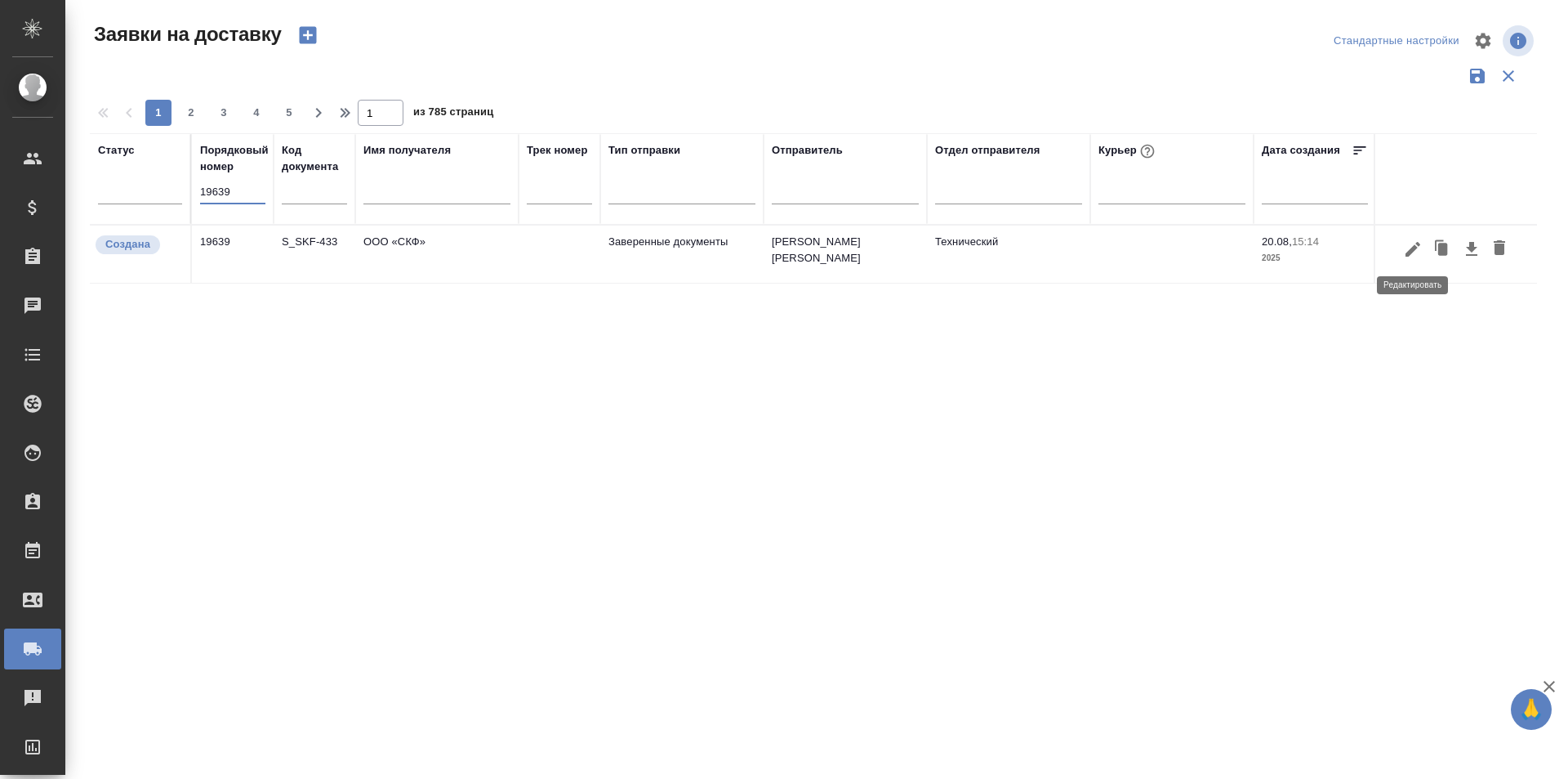
type input "19639"
click at [1412, 260] on button "button" at bounding box center [1413, 249] width 28 height 31
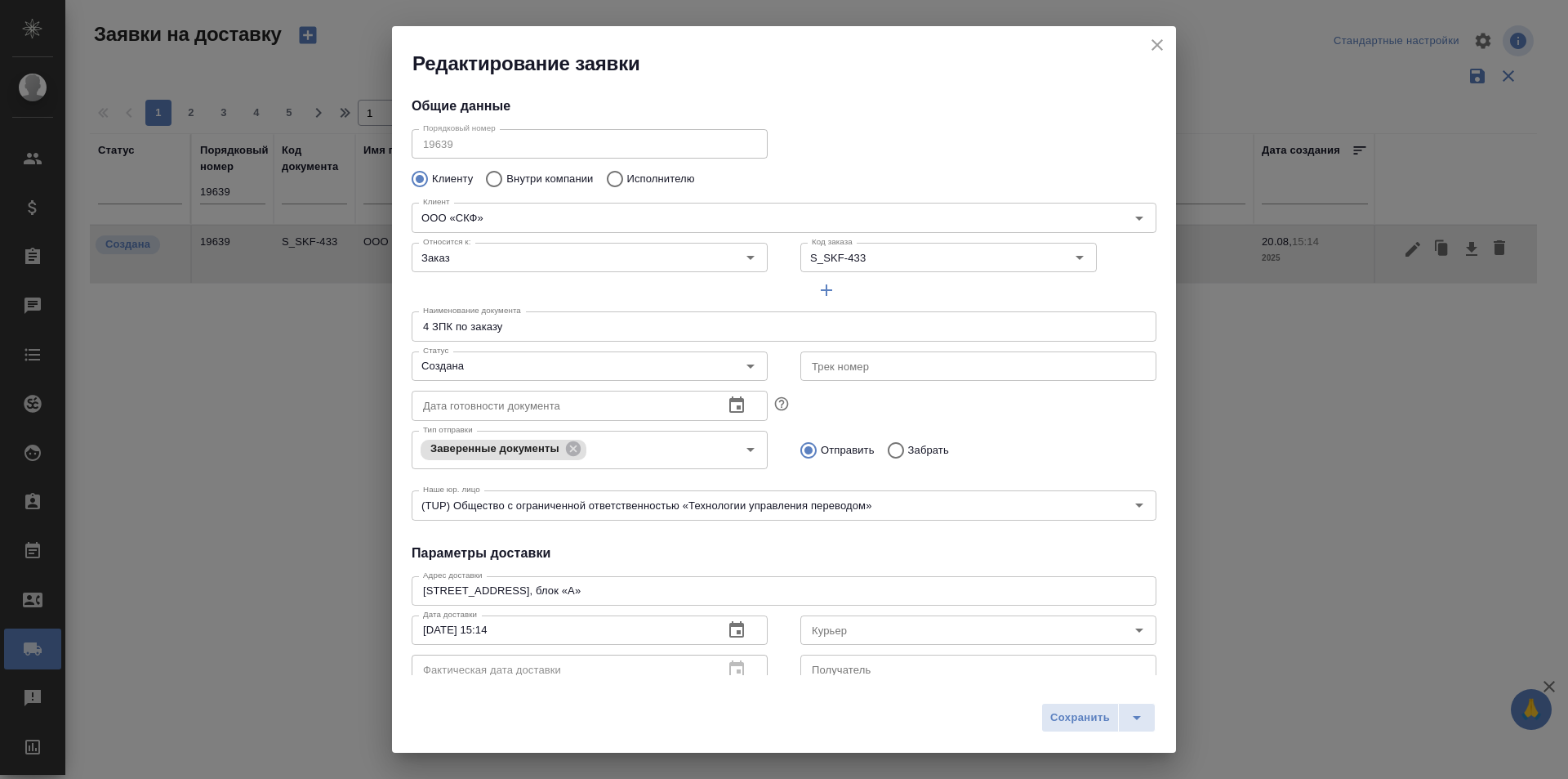
type input "Резников Роман"
type input "[PHONE_NUMBER]"
click at [1145, 43] on button "close" at bounding box center [1156, 45] width 25 height 25
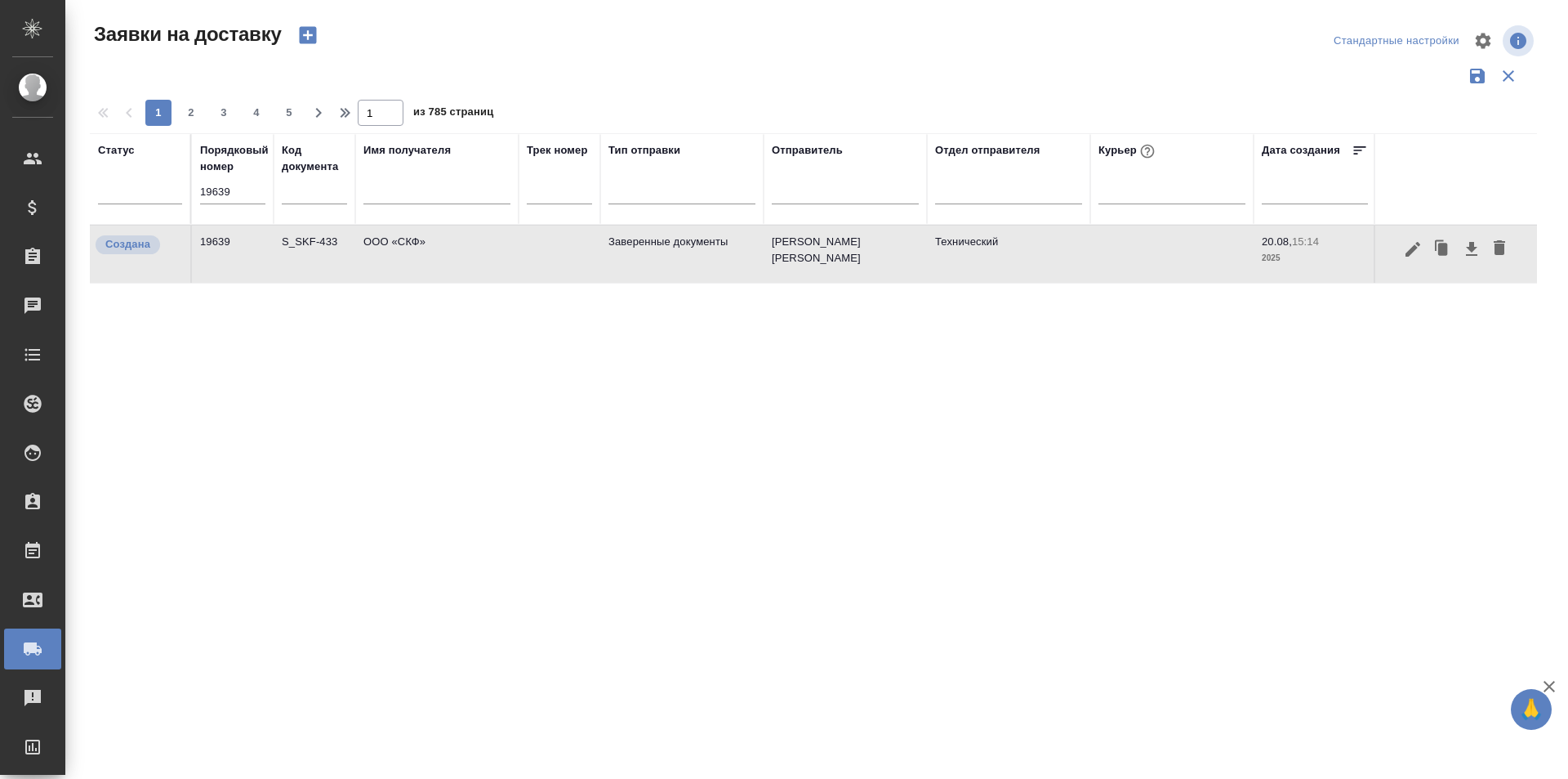
click at [248, 196] on input "19639" at bounding box center [232, 192] width 65 height 23
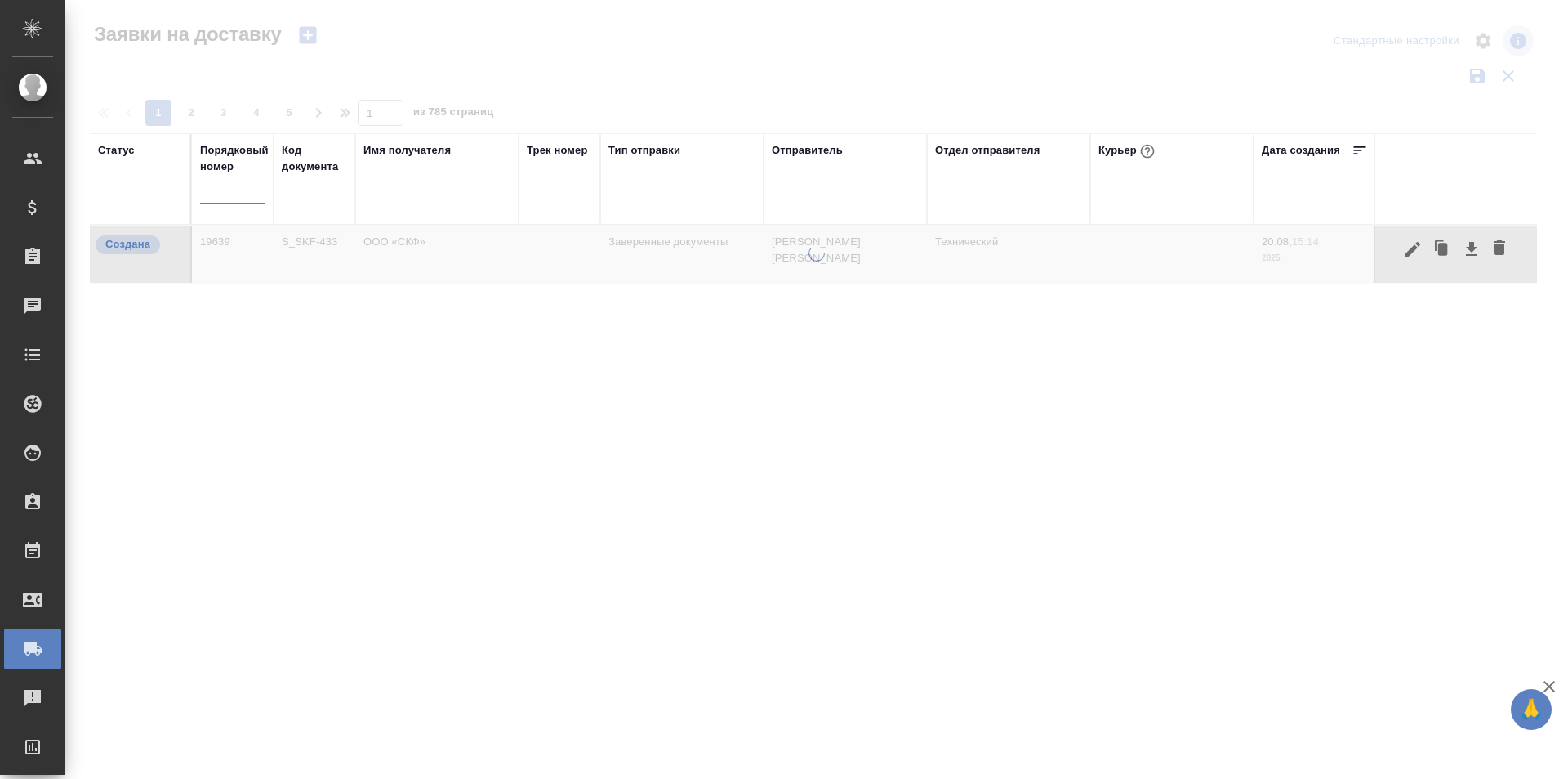
click at [458, 197] on input "text" at bounding box center [437, 193] width 147 height 20
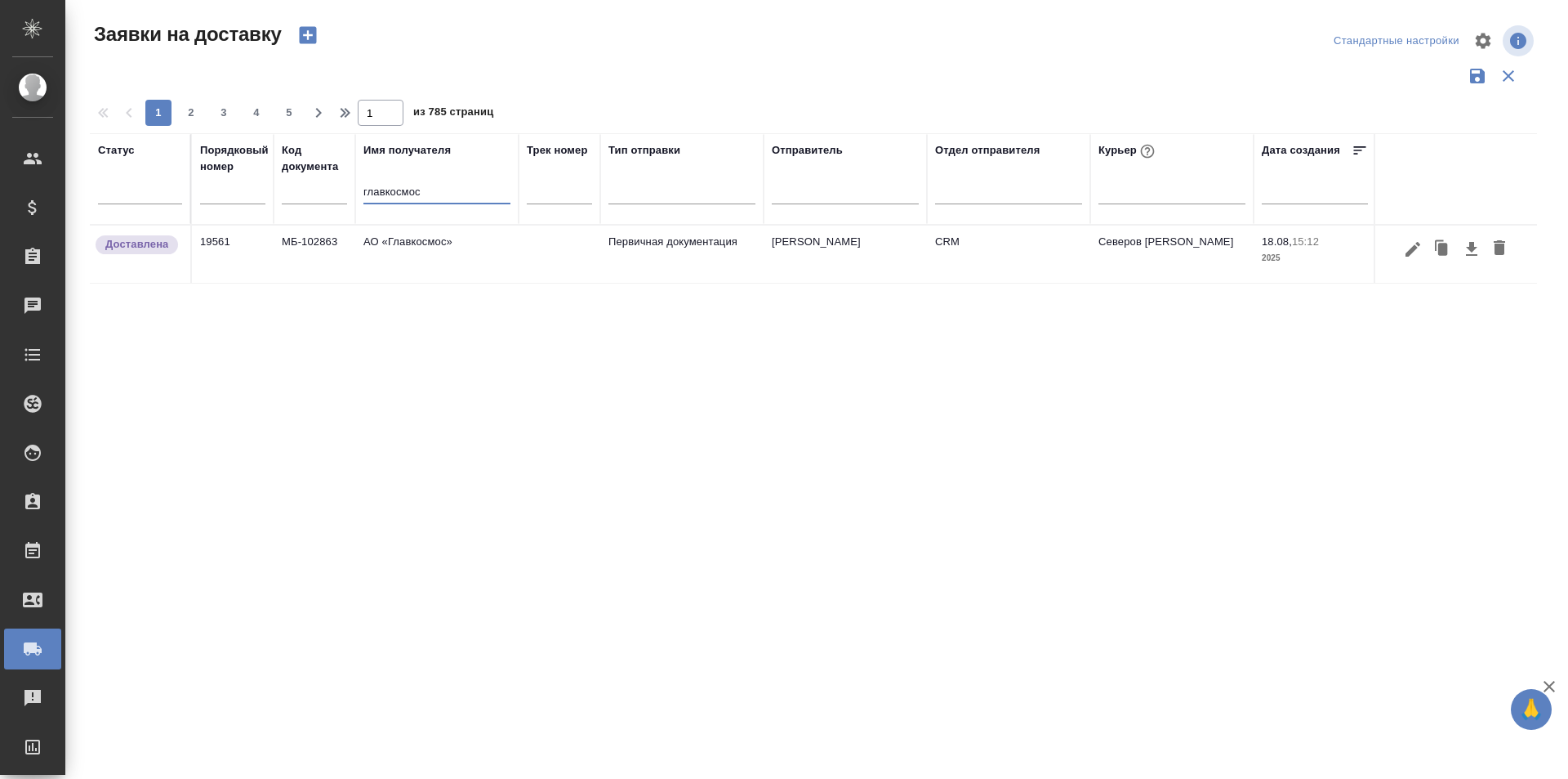
type input "главкосмос"
click at [413, 190] on input "главкосмос" at bounding box center [437, 193] width 147 height 20
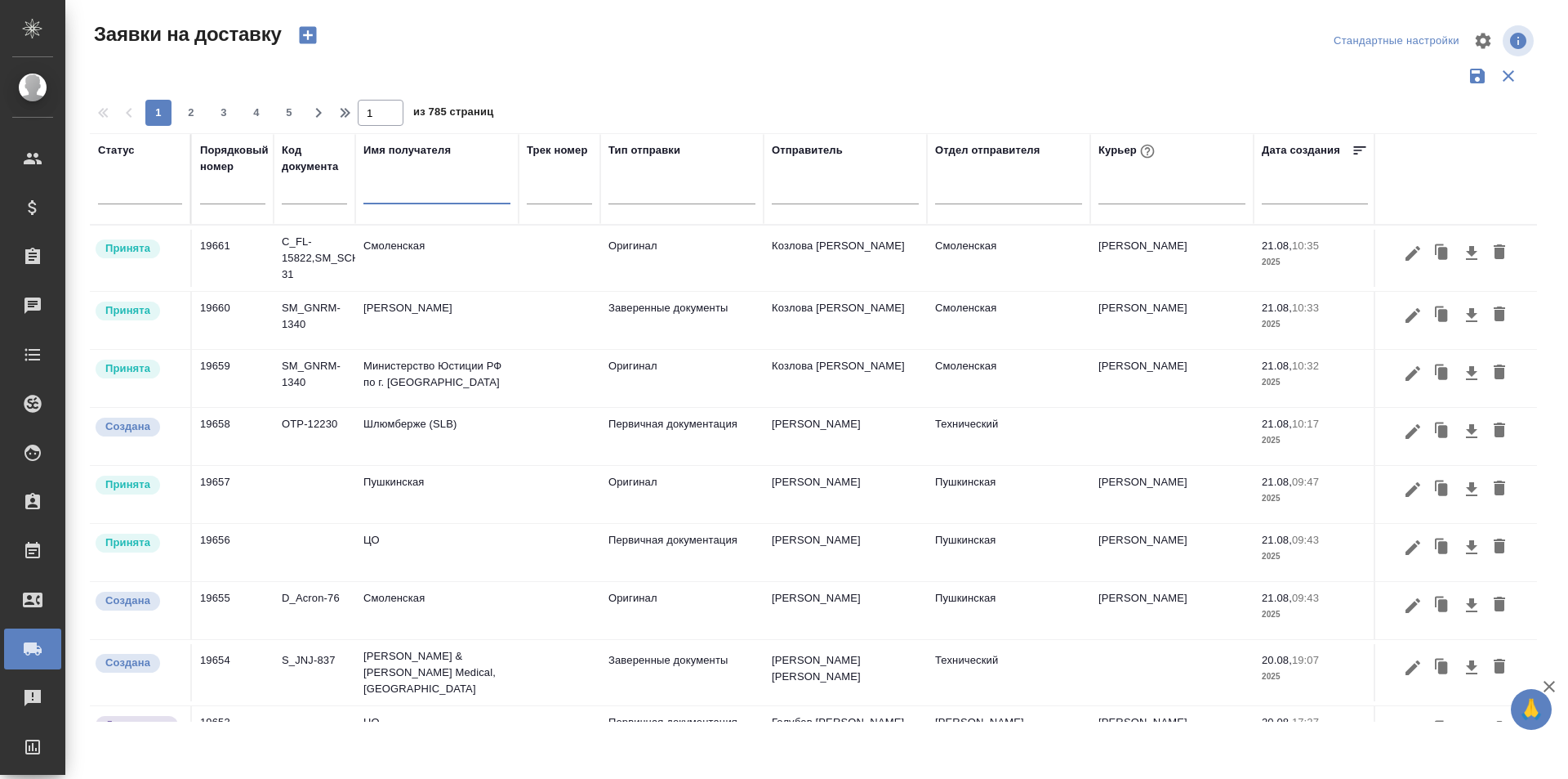
click at [976, 56] on div at bounding box center [819, 40] width 487 height 39
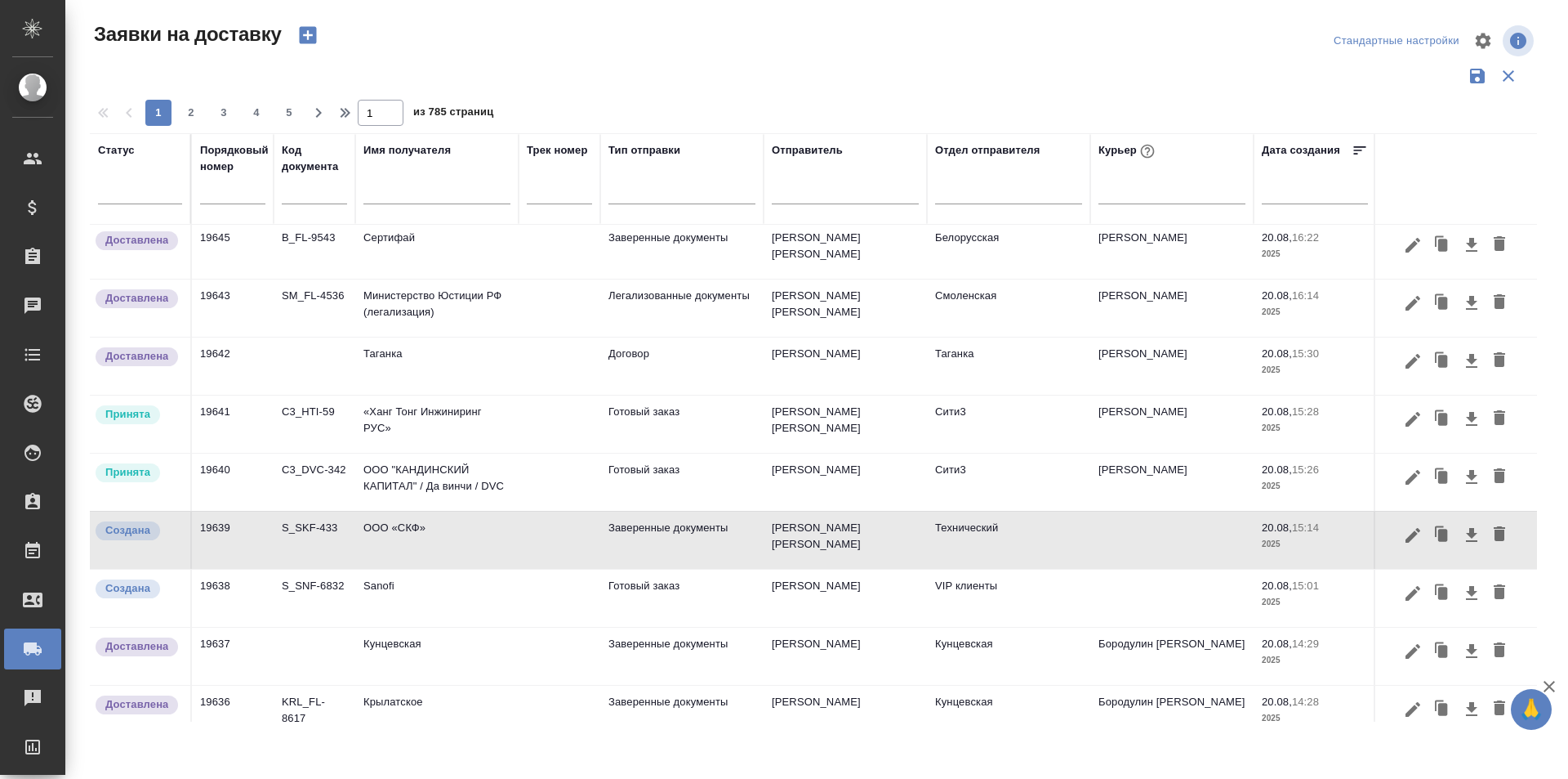
scroll to position [975, 0]
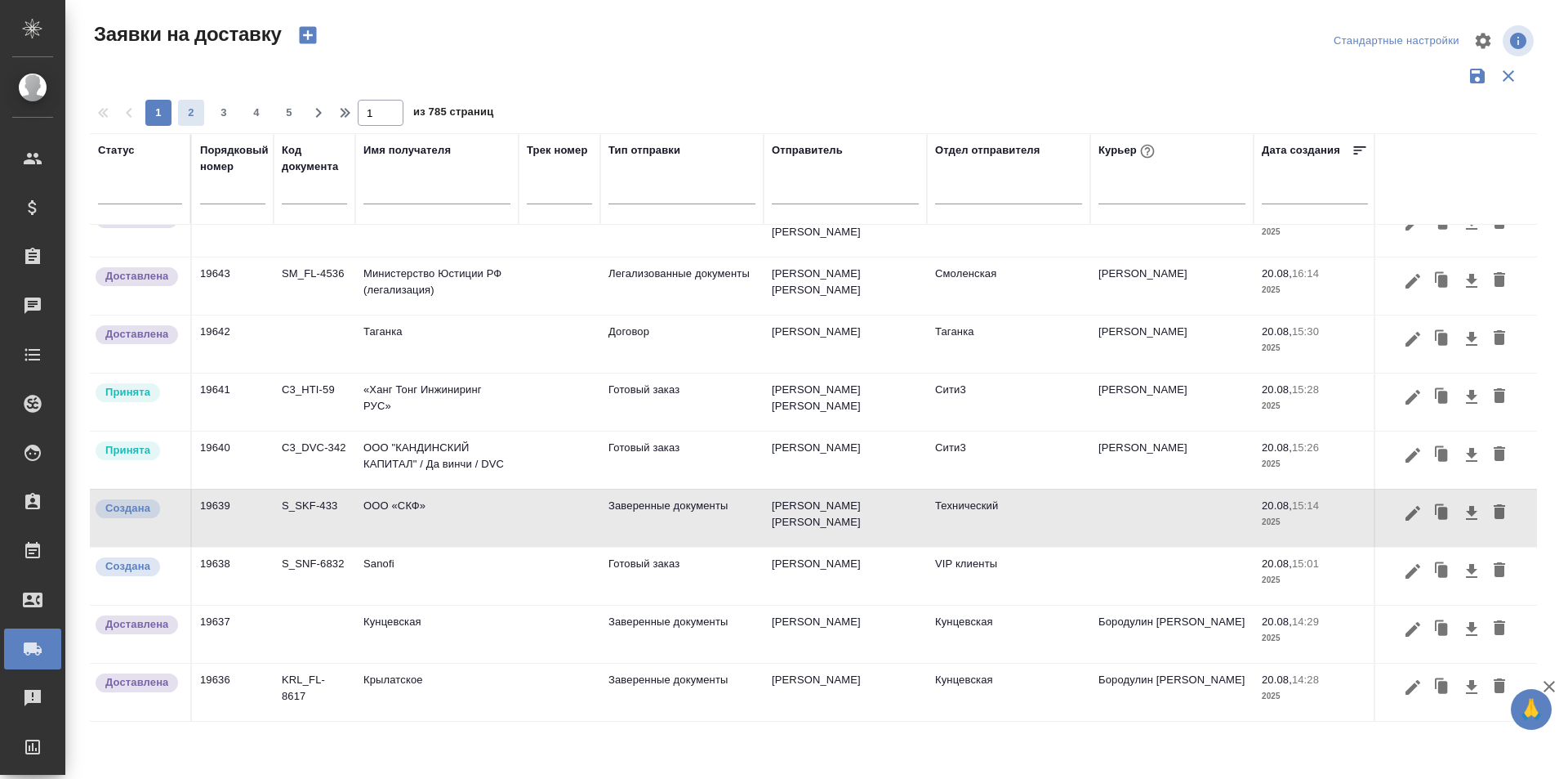
click at [193, 114] on span "2" at bounding box center [191, 113] width 26 height 16
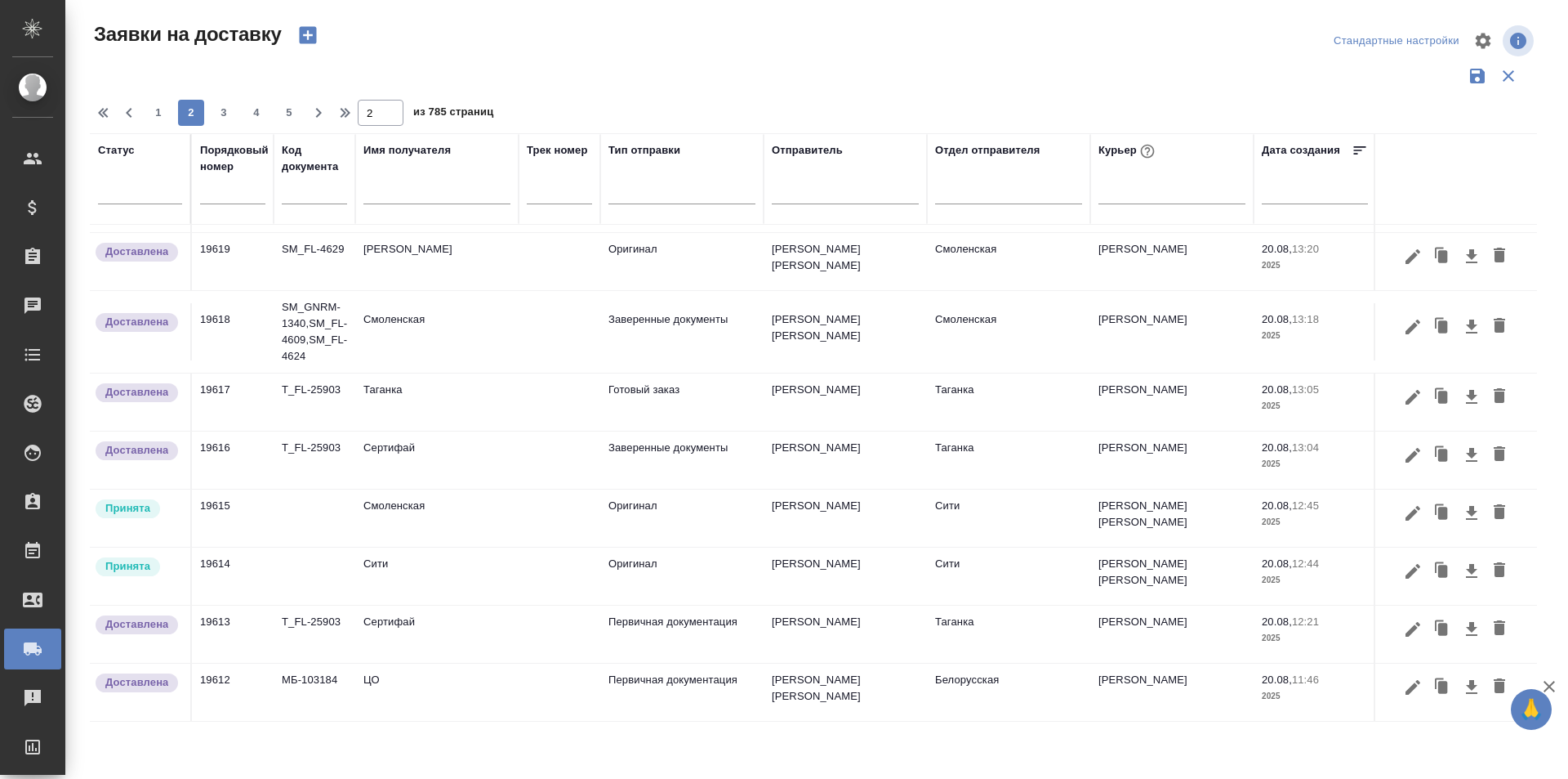
scroll to position [1048, 0]
click at [226, 111] on span "3" at bounding box center [224, 113] width 26 height 16
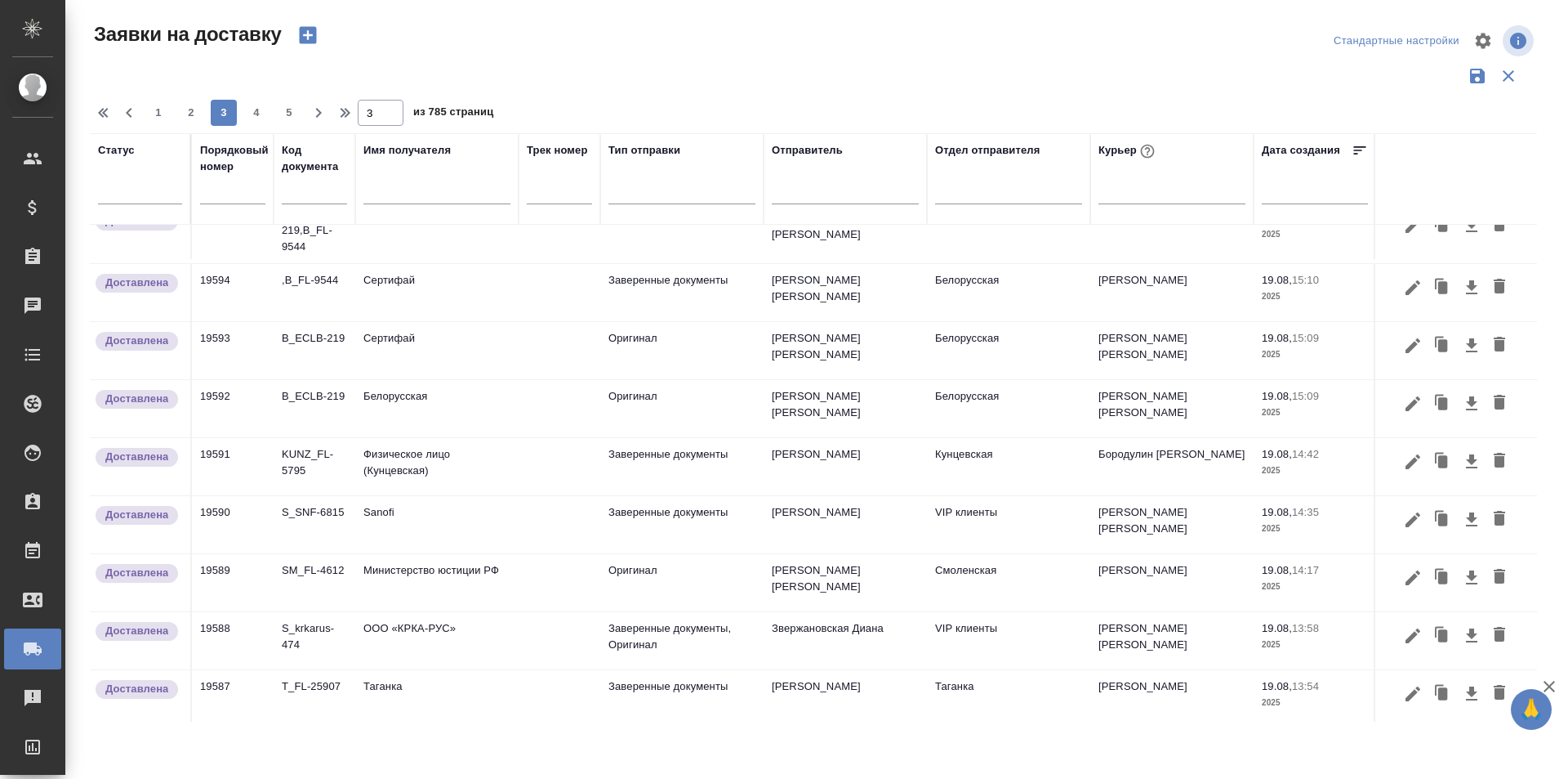
scroll to position [999, 0]
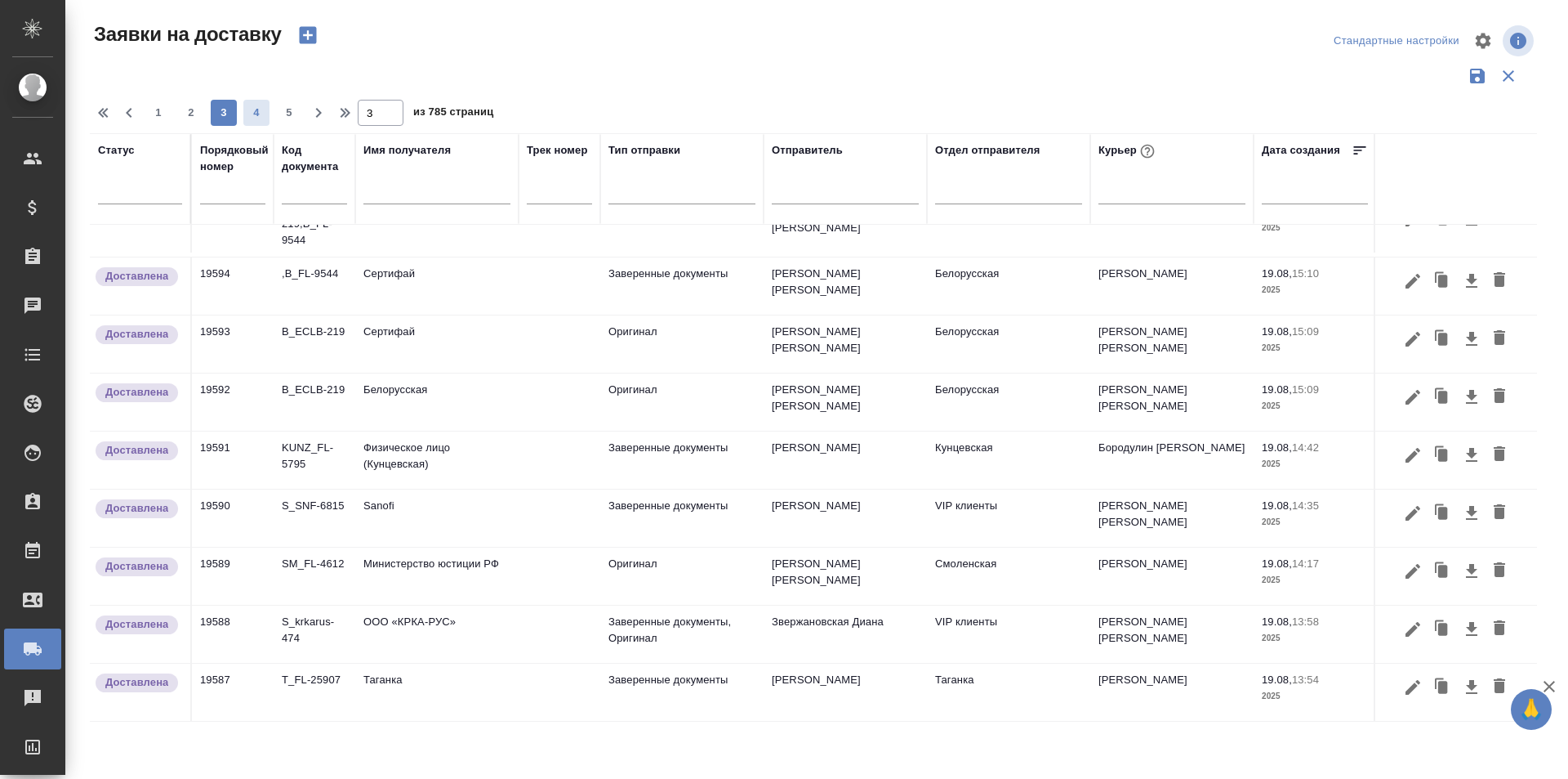
click at [259, 108] on span "4" at bounding box center [256, 113] width 26 height 16
type input "4"
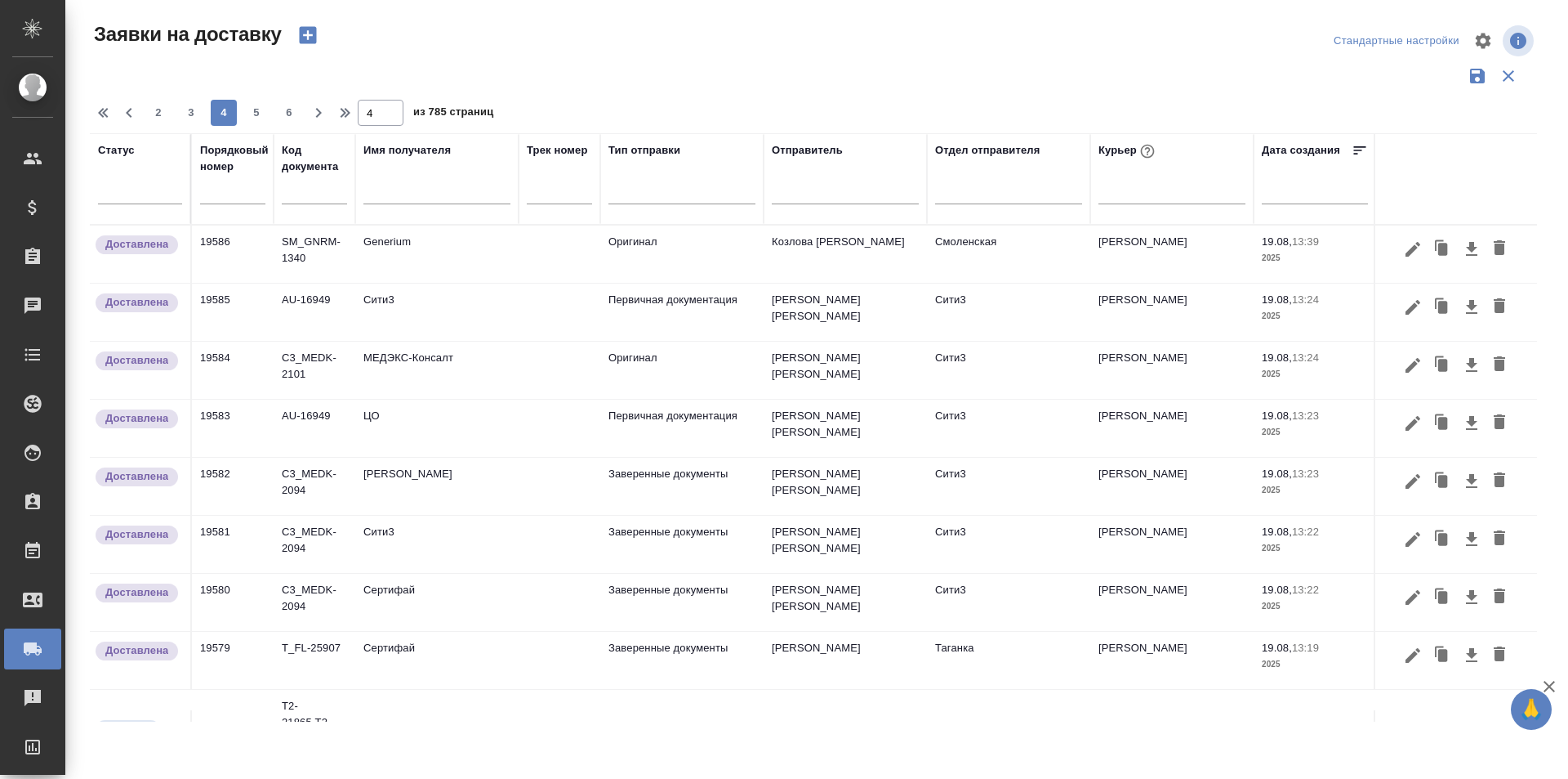
scroll to position [327, 0]
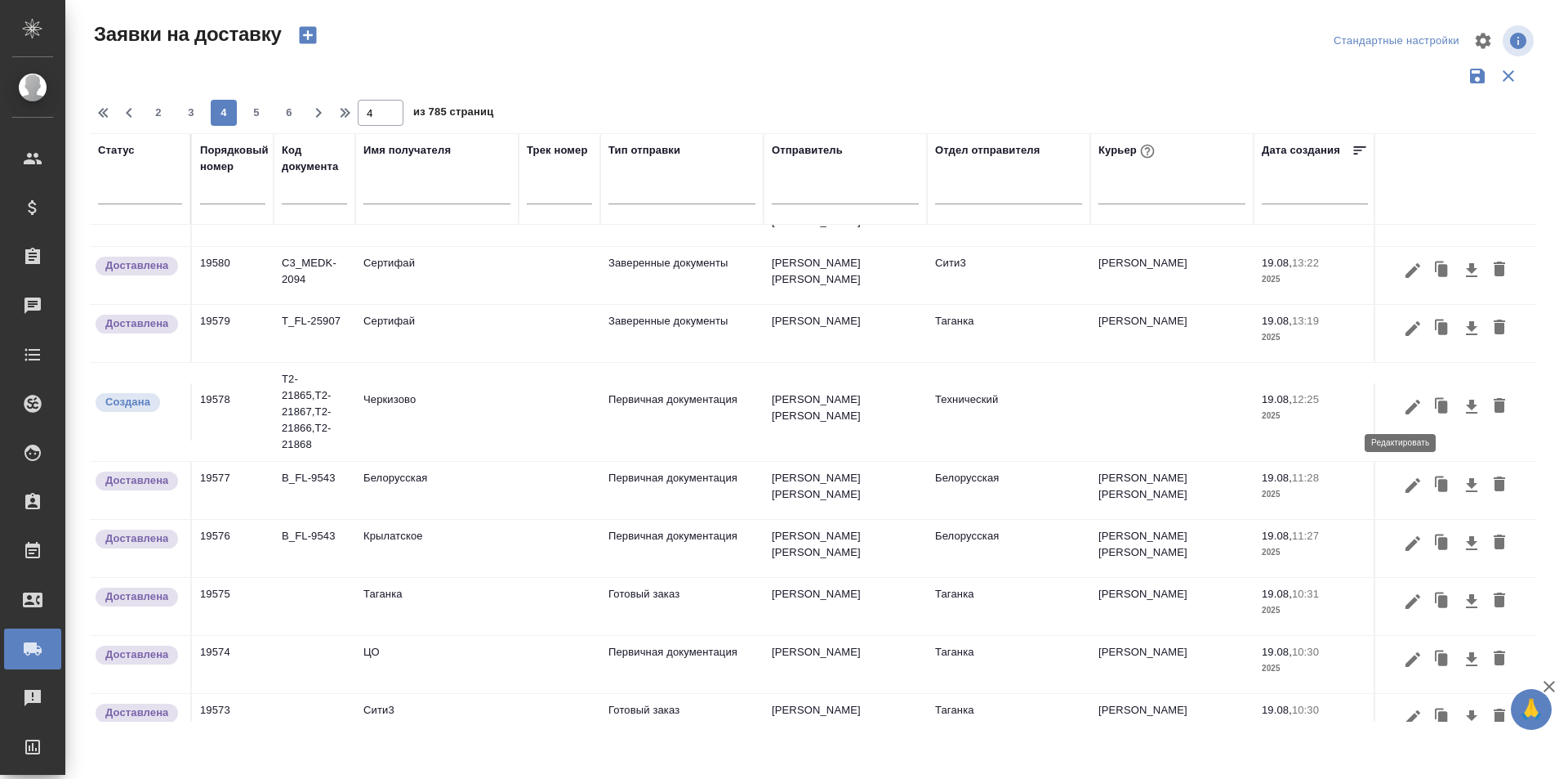
click at [1403, 409] on icon "button" at bounding box center [1413, 407] width 20 height 20
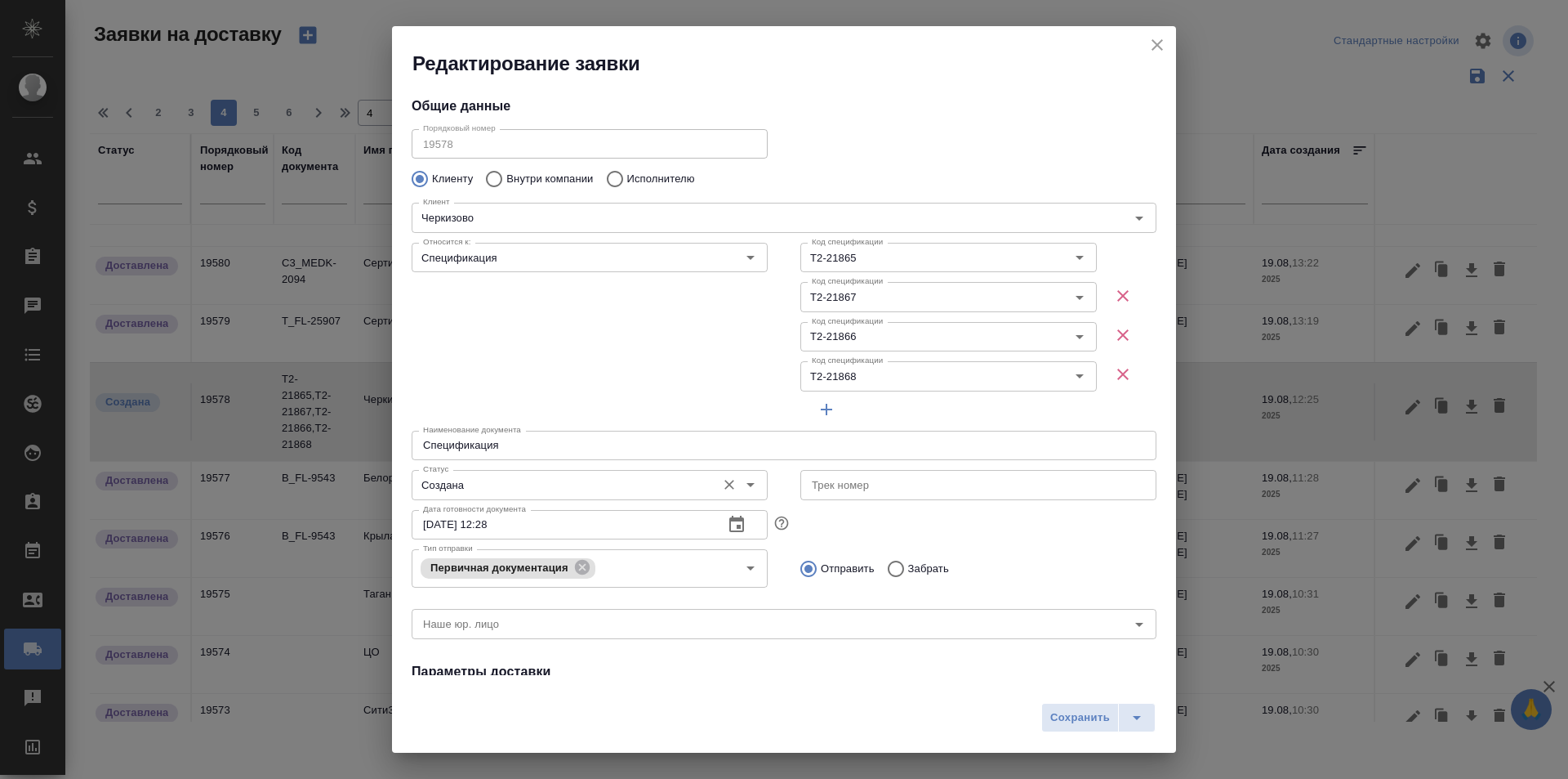
type input "[PERSON_NAME] [PERSON_NAME]"
type input "8 903 299 25 97"
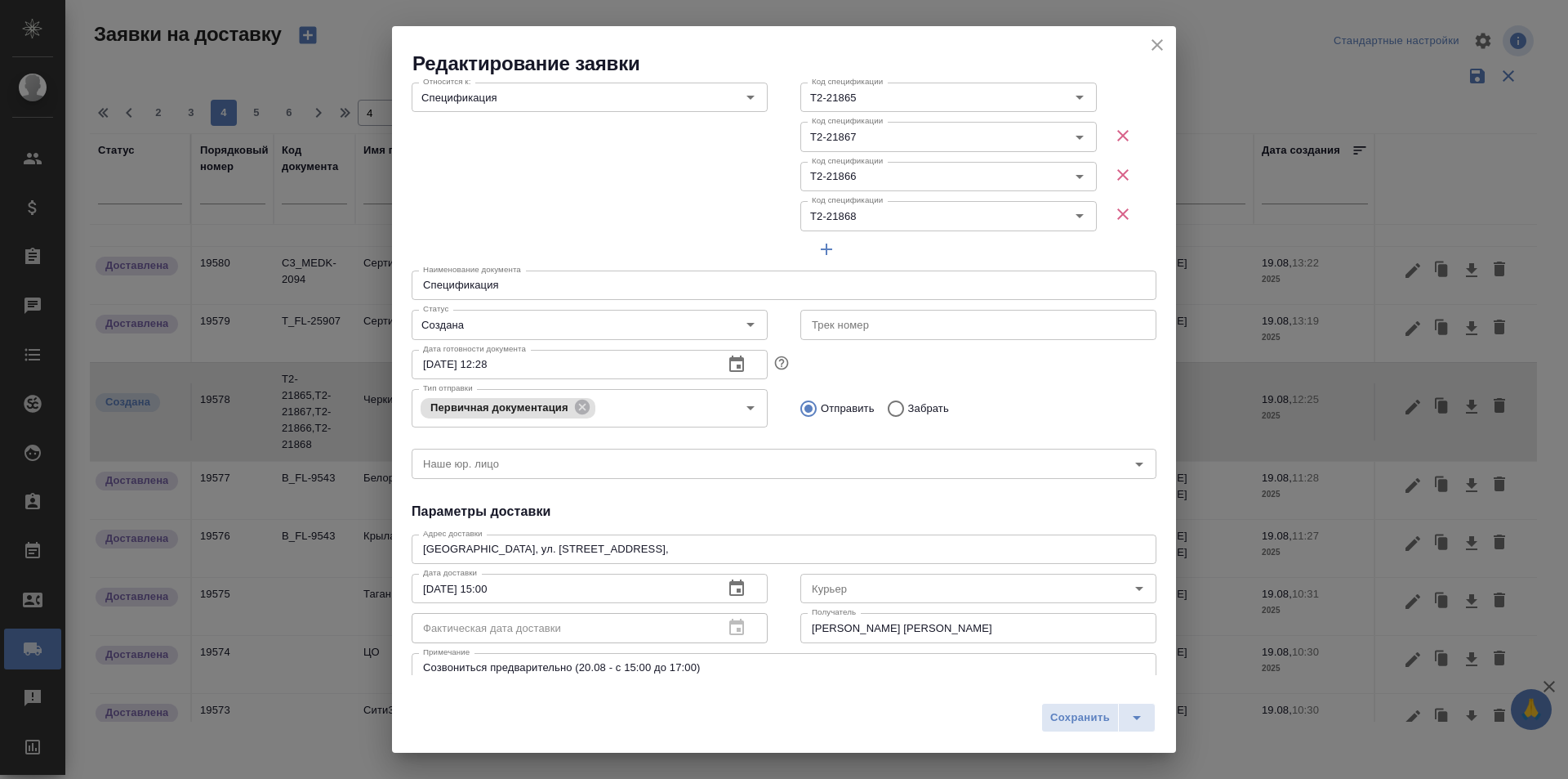
scroll to position [163, 0]
click at [834, 592] on input "Курьер" at bounding box center [951, 585] width 292 height 20
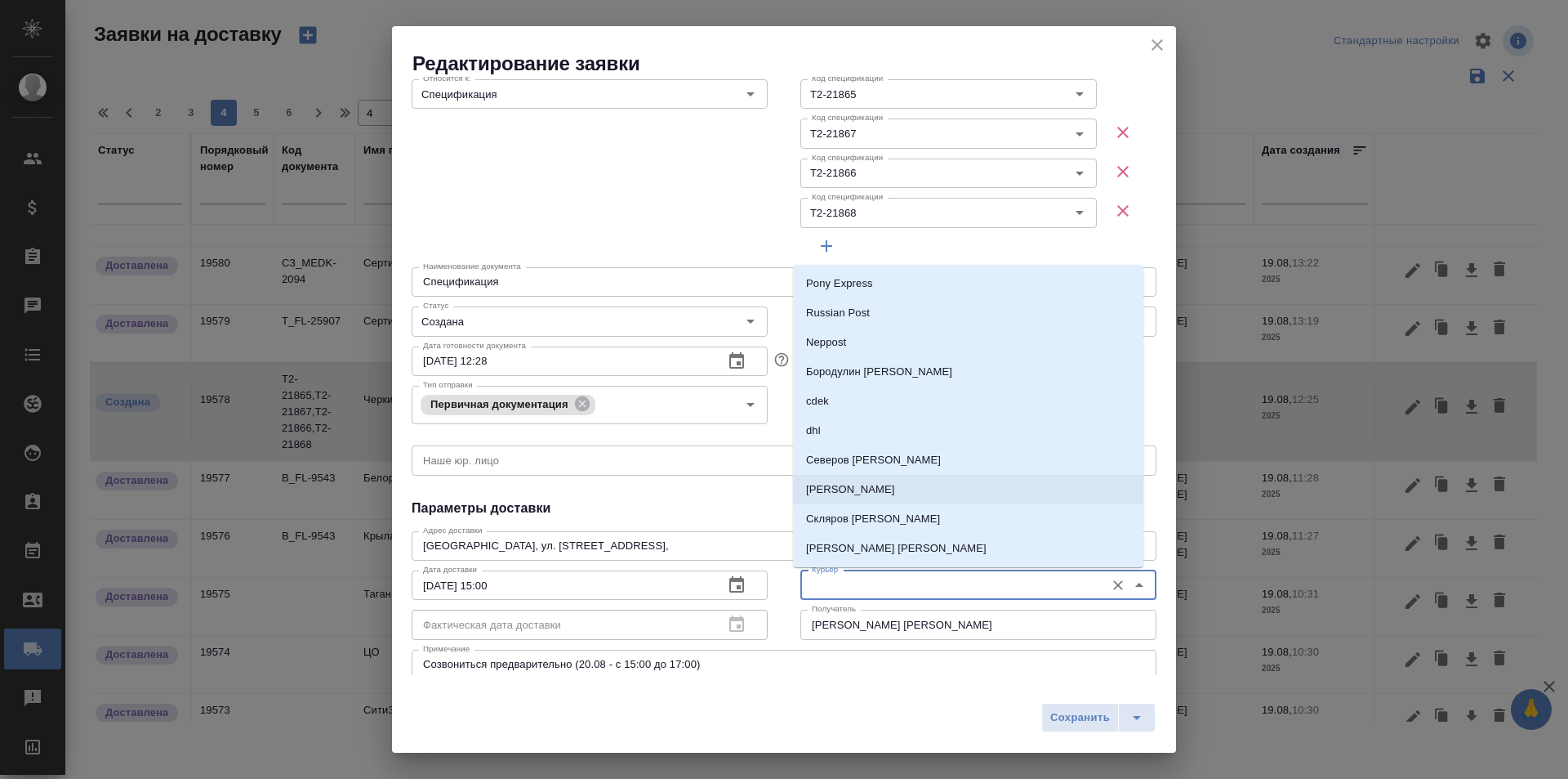
scroll to position [82, 0]
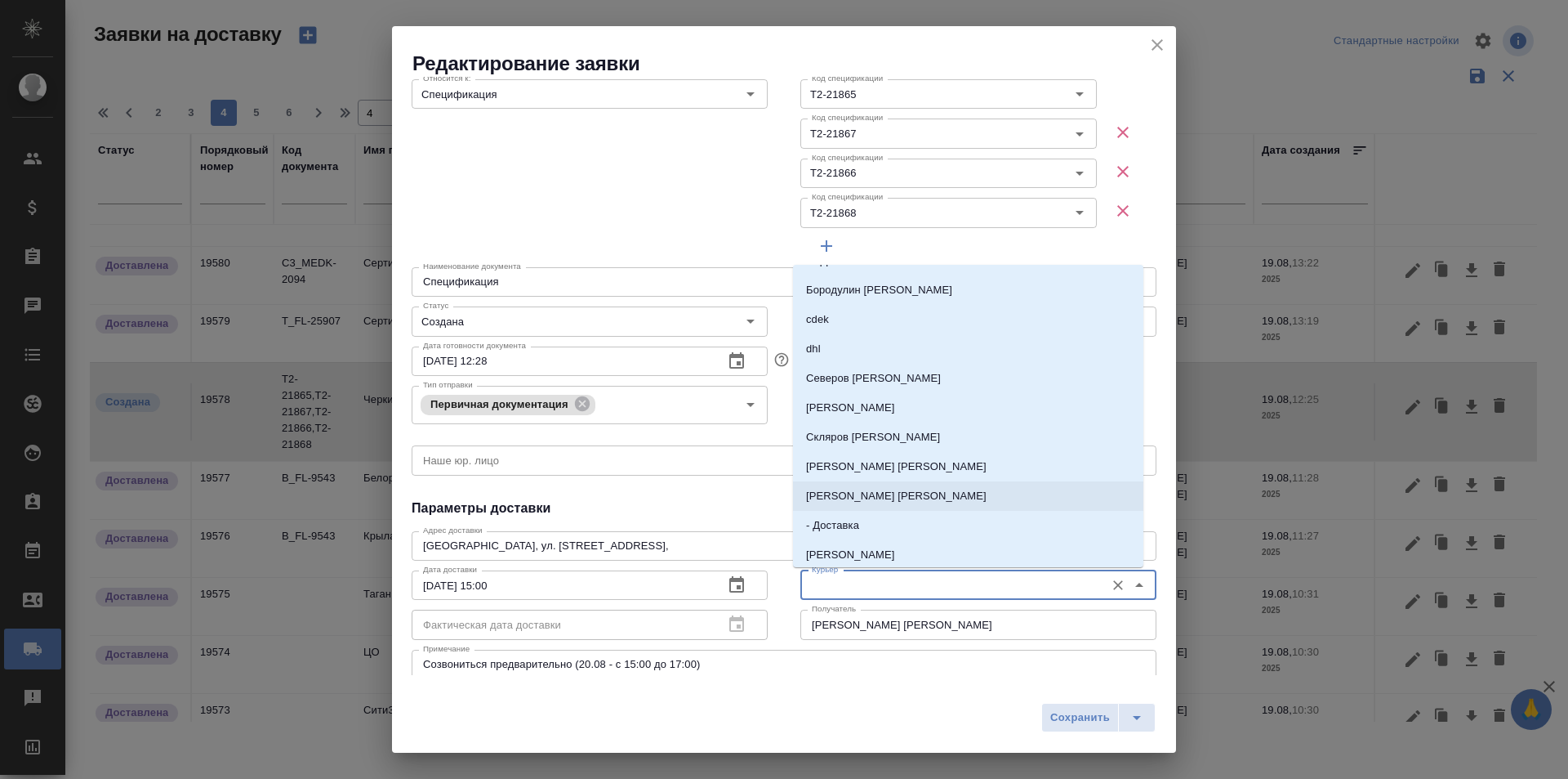
click at [854, 495] on p "[PERSON_NAME] [PERSON_NAME]" at bounding box center [895, 496] width 181 height 16
type input "[PERSON_NAME] [PERSON_NAME]"
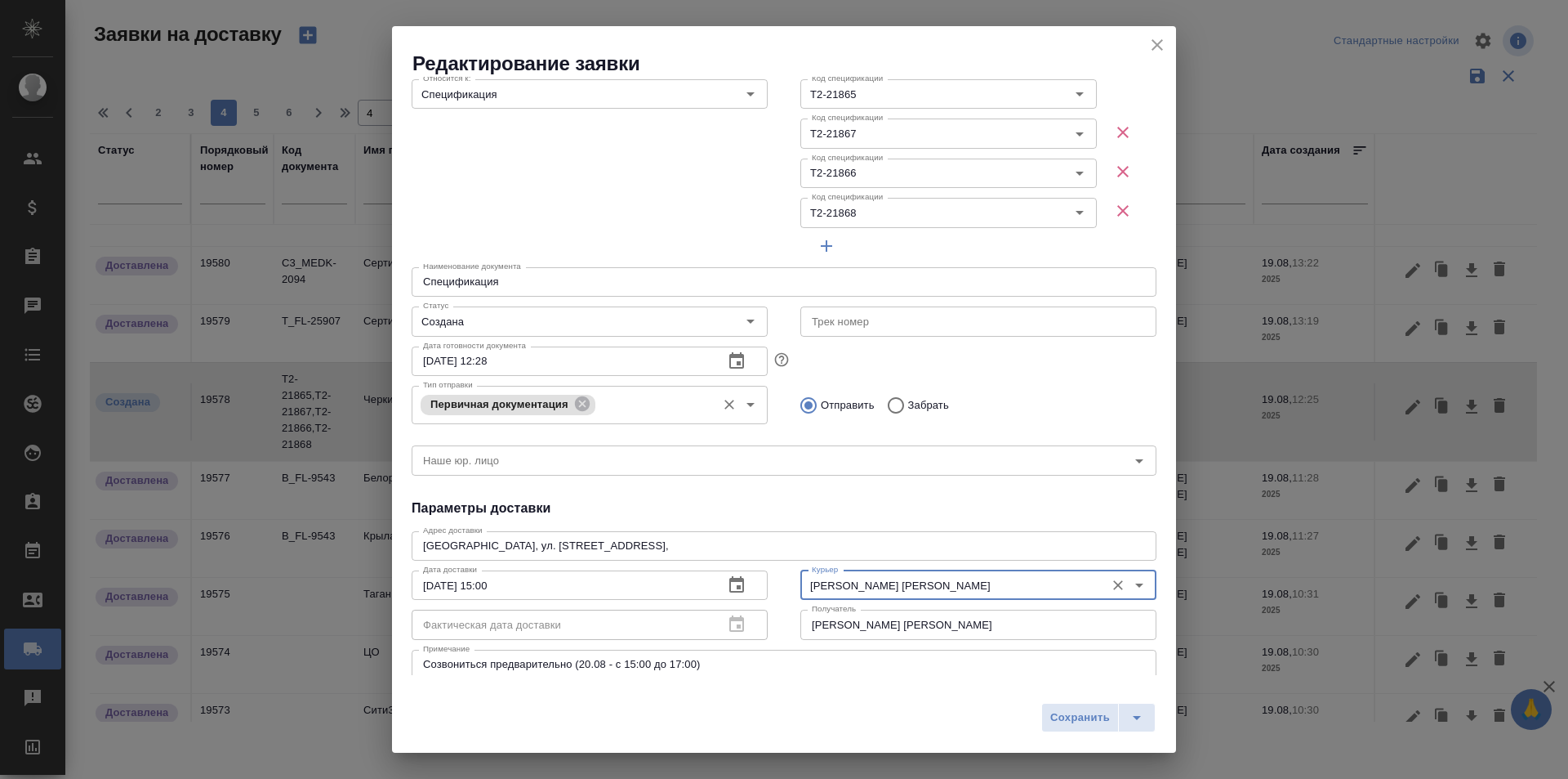
scroll to position [0, 0]
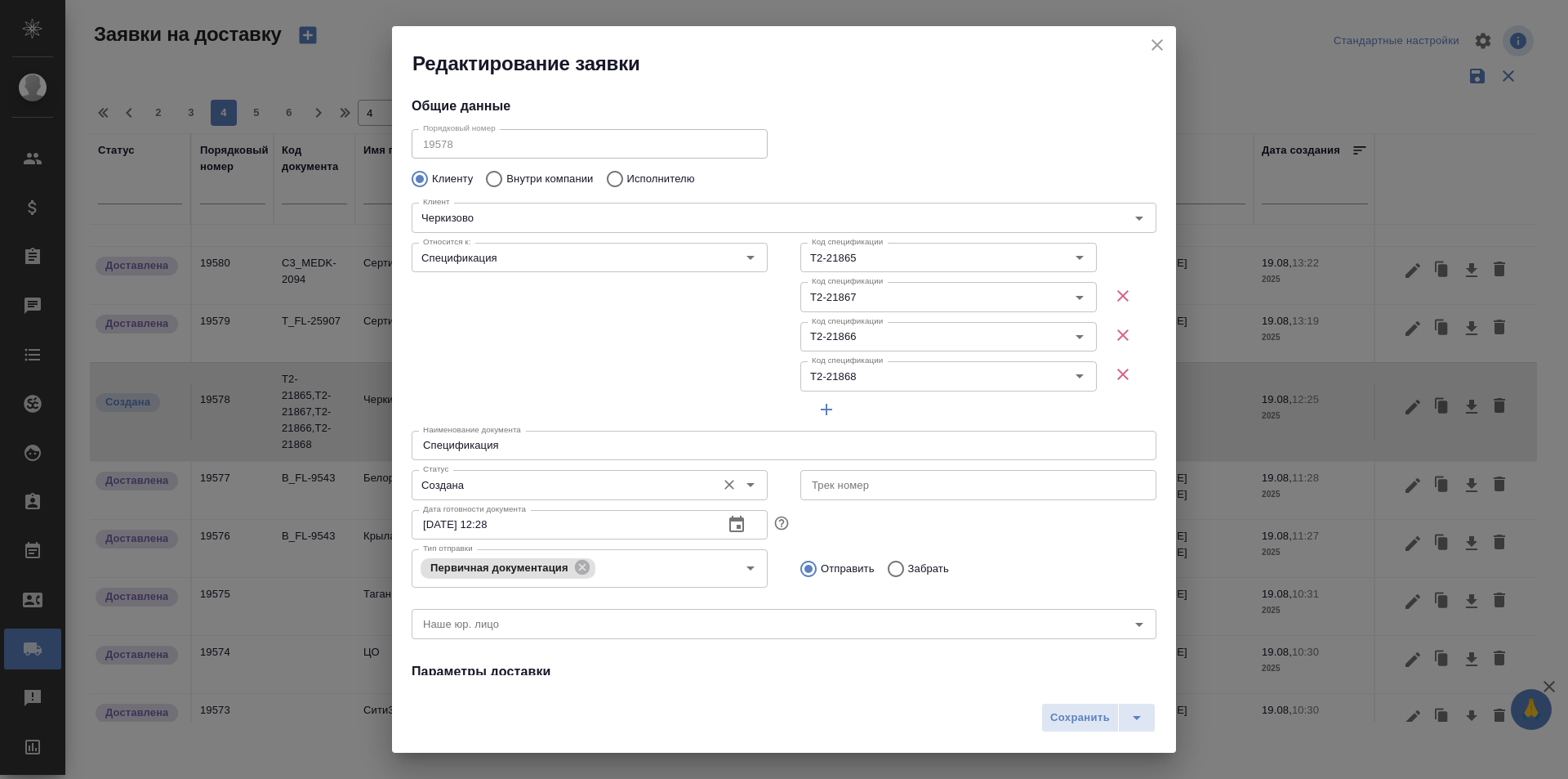
click at [468, 499] on div "Создана Статус" at bounding box center [590, 484] width 356 height 29
click at [521, 473] on div "Создана Статус" at bounding box center [590, 484] width 356 height 29
click at [512, 480] on input "Создана" at bounding box center [563, 485] width 292 height 20
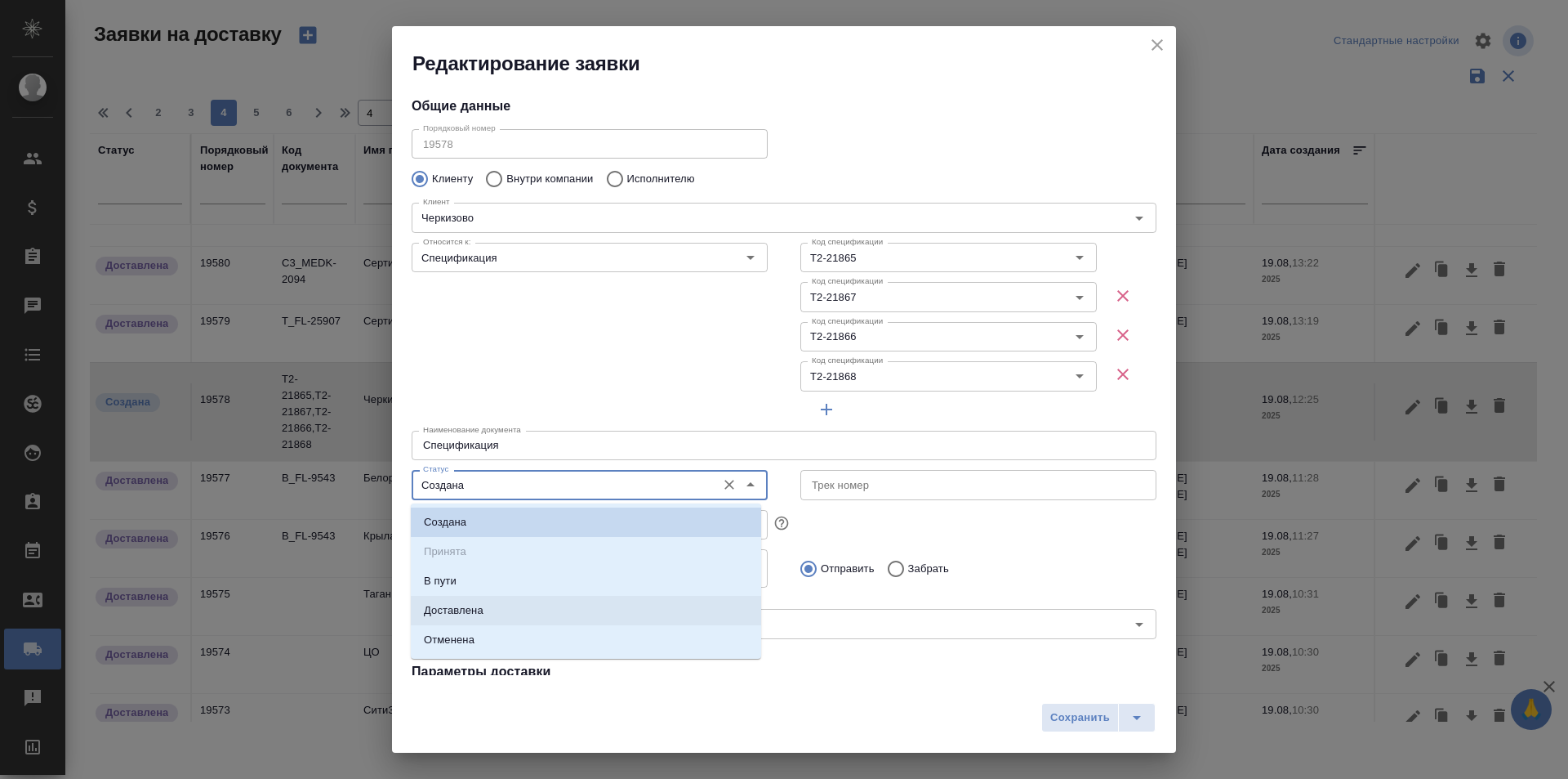
click at [495, 606] on li "Доставлена" at bounding box center [586, 610] width 351 height 29
type input "Доставлена"
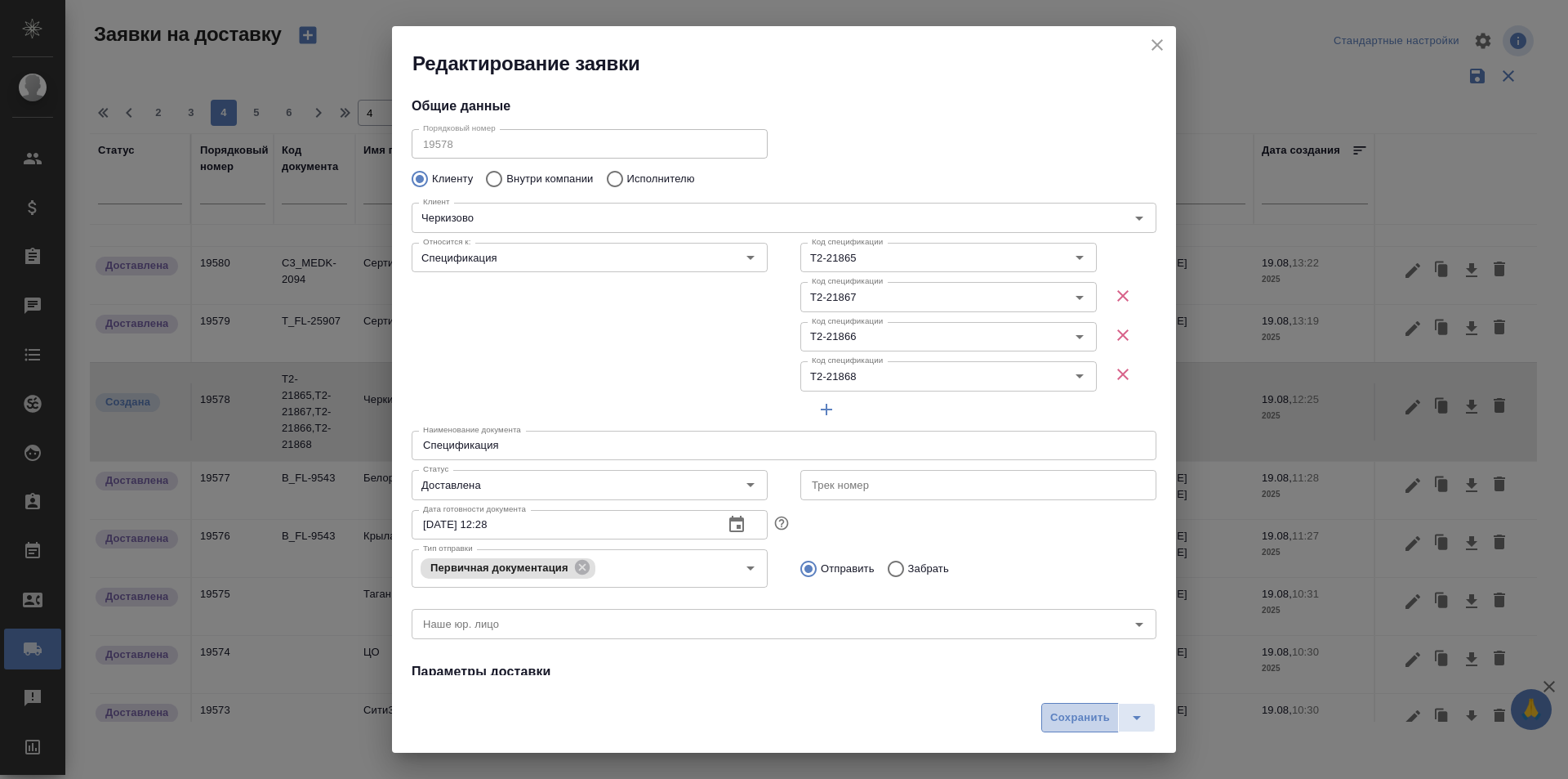
click at [1051, 718] on span "Сохранить" at bounding box center [1080, 717] width 60 height 19
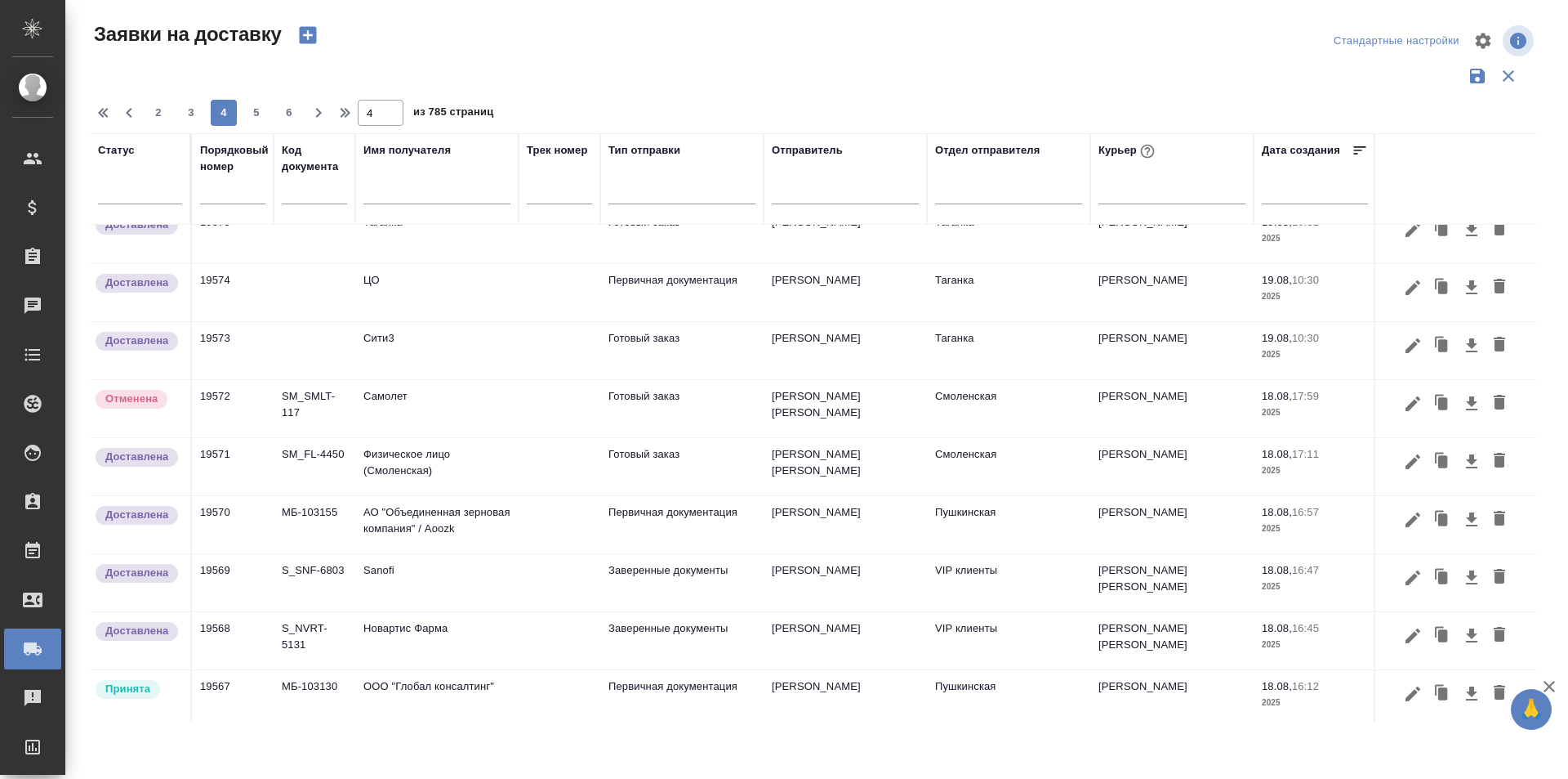
scroll to position [697, 0]
click at [262, 118] on span "5" at bounding box center [256, 113] width 26 height 16
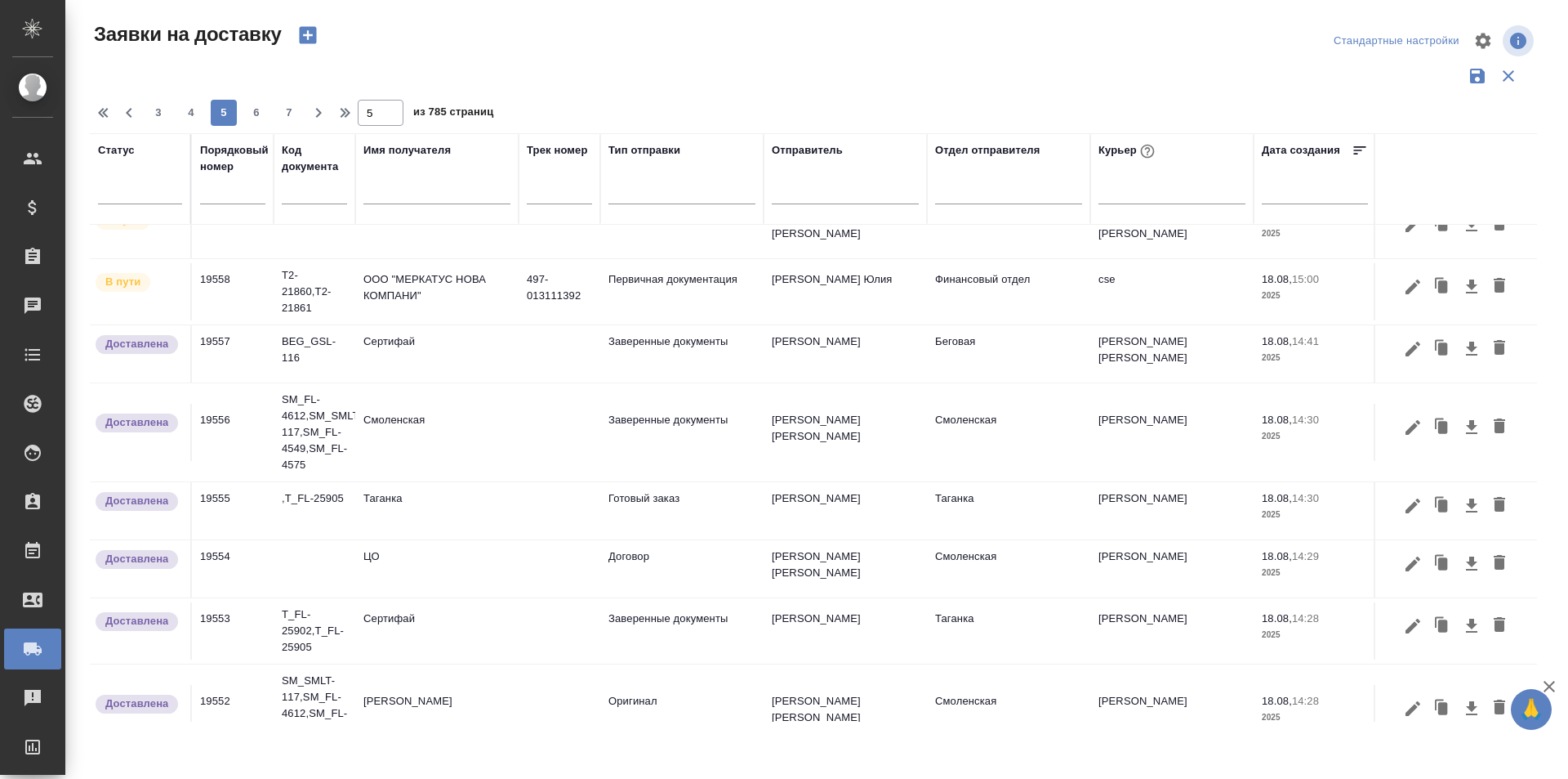
scroll to position [0, 0]
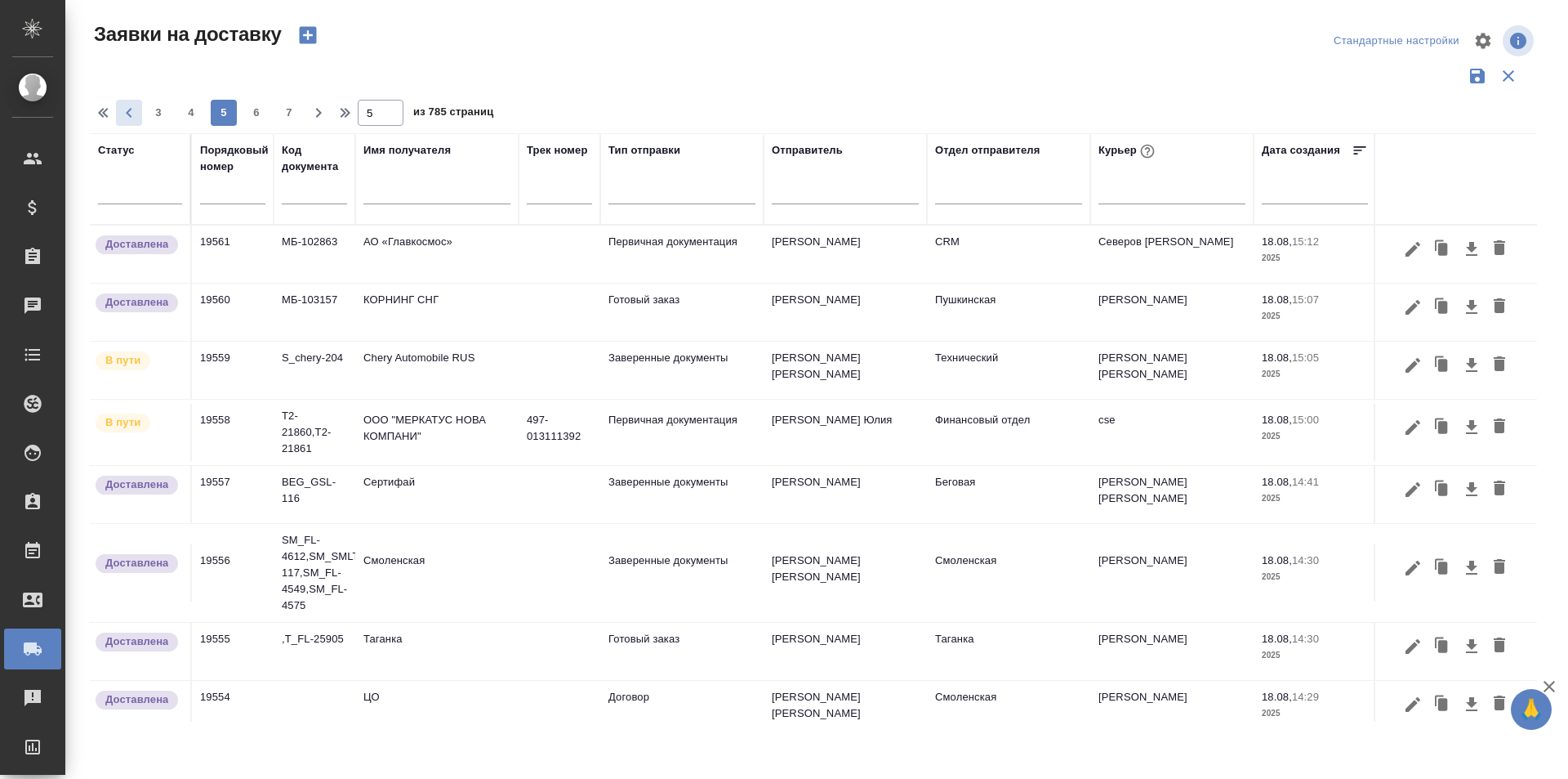
click at [131, 113] on icon "button" at bounding box center [129, 113] width 20 height 20
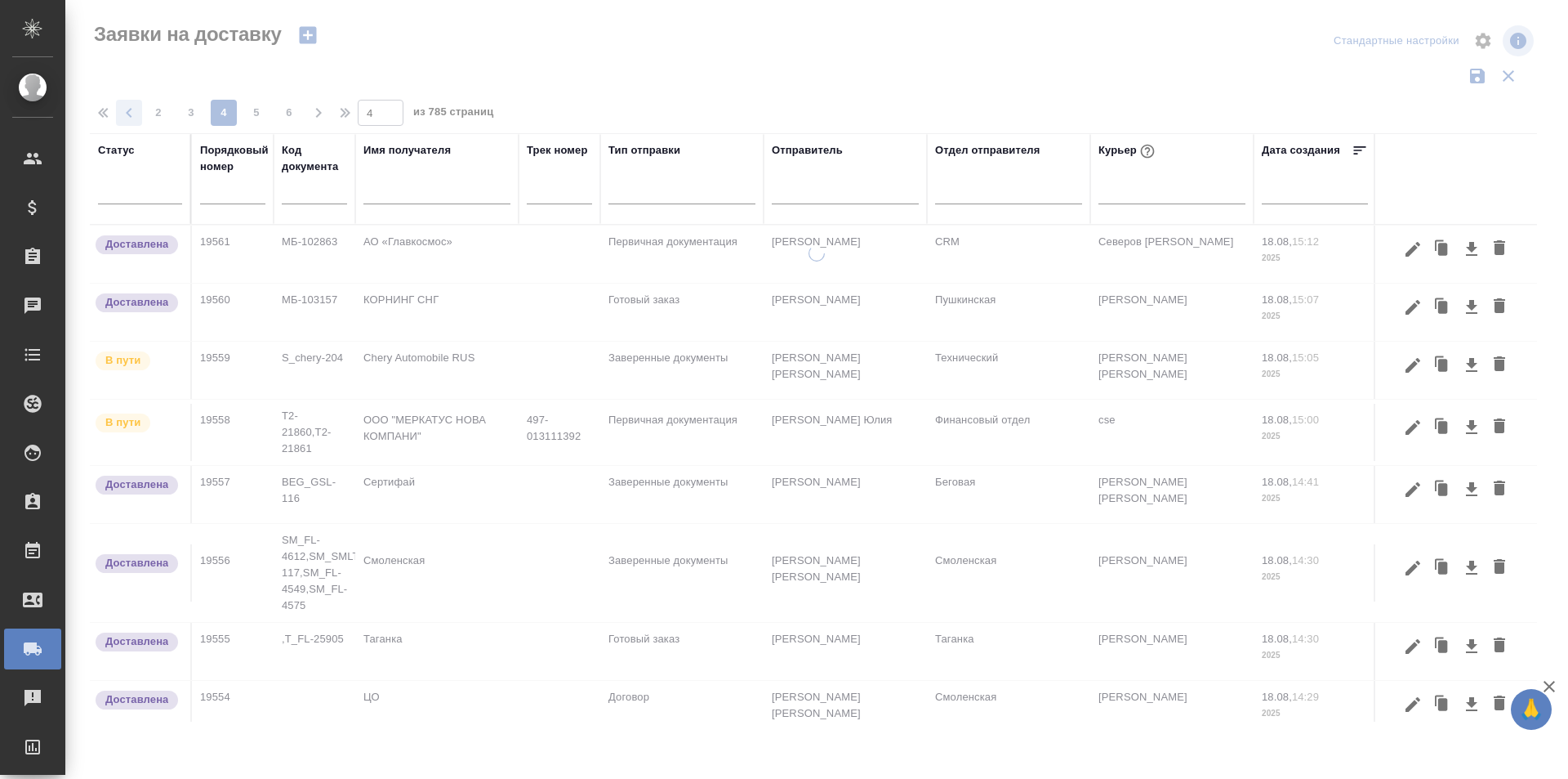
click at [131, 113] on div at bounding box center [815, 365] width 1502 height 730
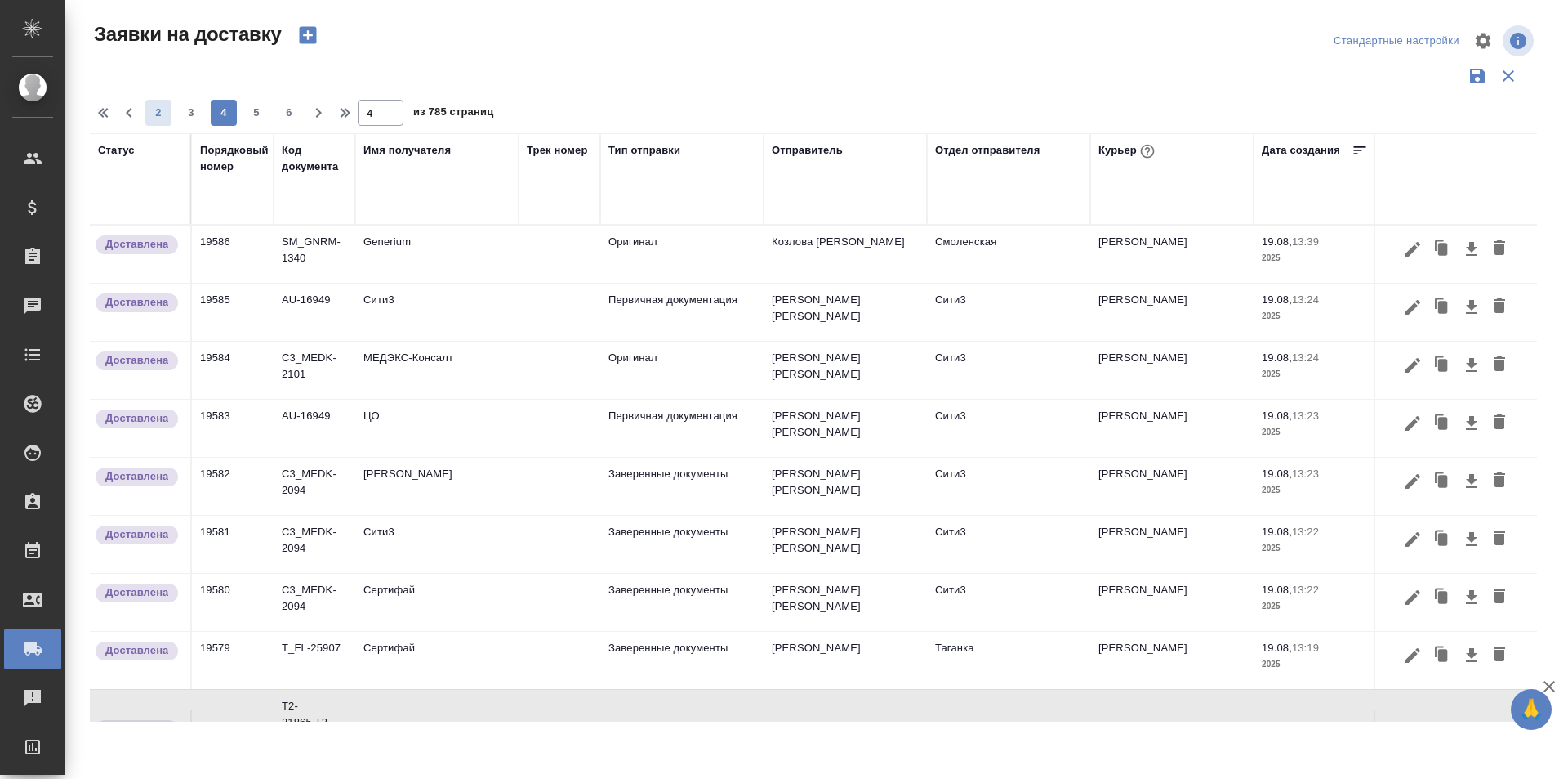
click at [159, 117] on span "2" at bounding box center [158, 113] width 26 height 16
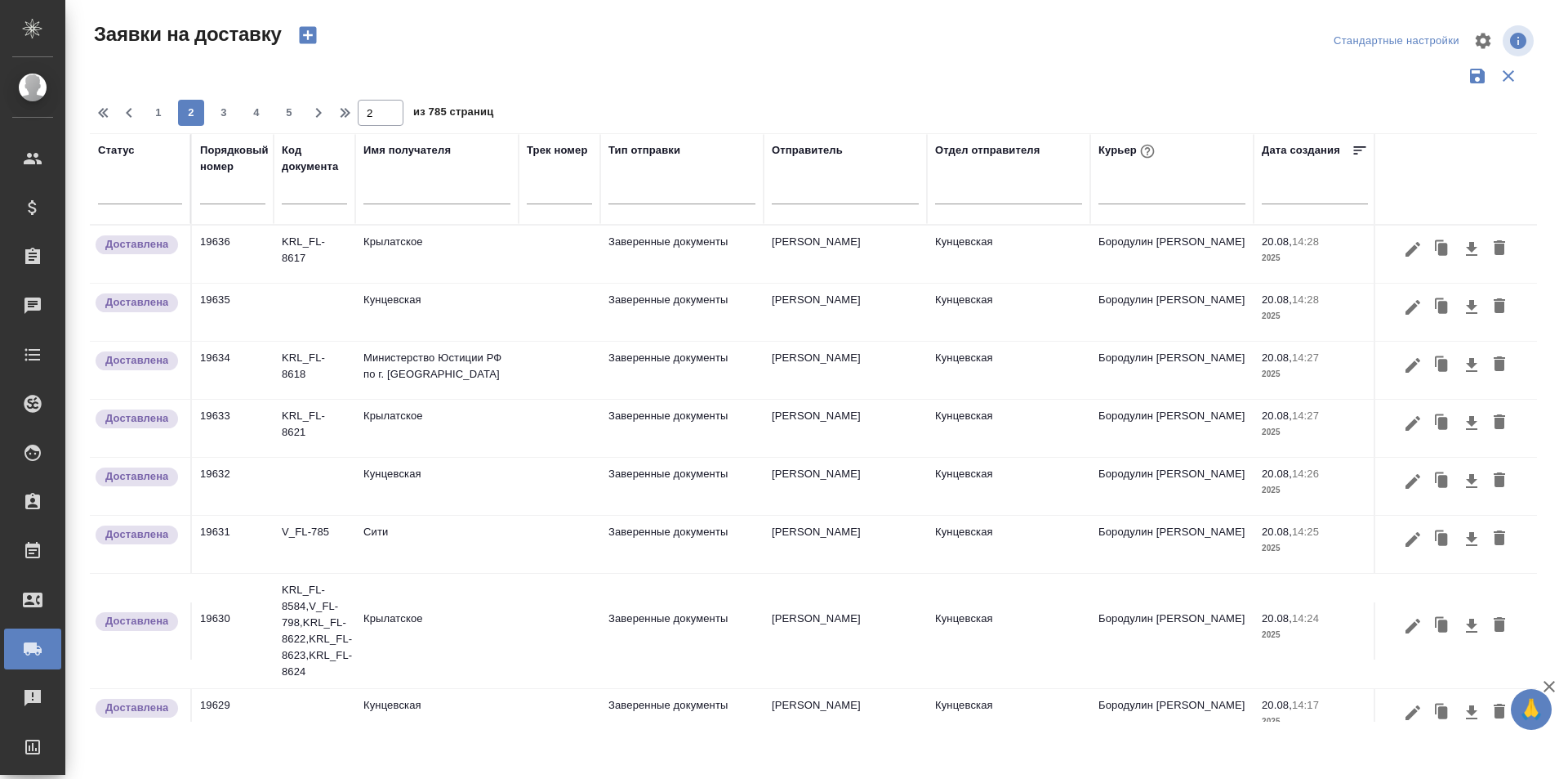
click at [159, 117] on span "1" at bounding box center [158, 113] width 26 height 16
type input "1"
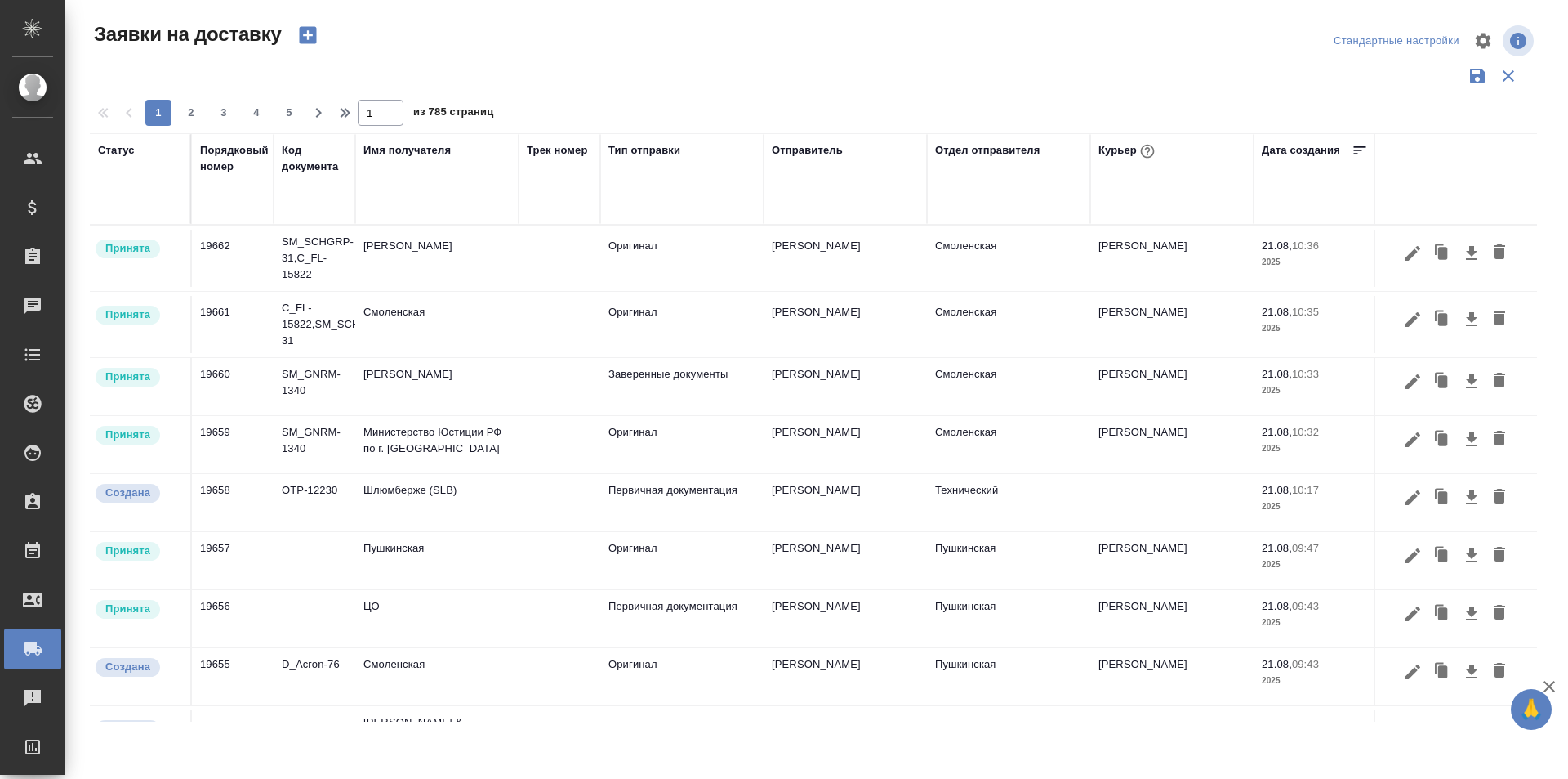
click at [243, 197] on input "text" at bounding box center [232, 192] width 65 height 23
paste input "19639"
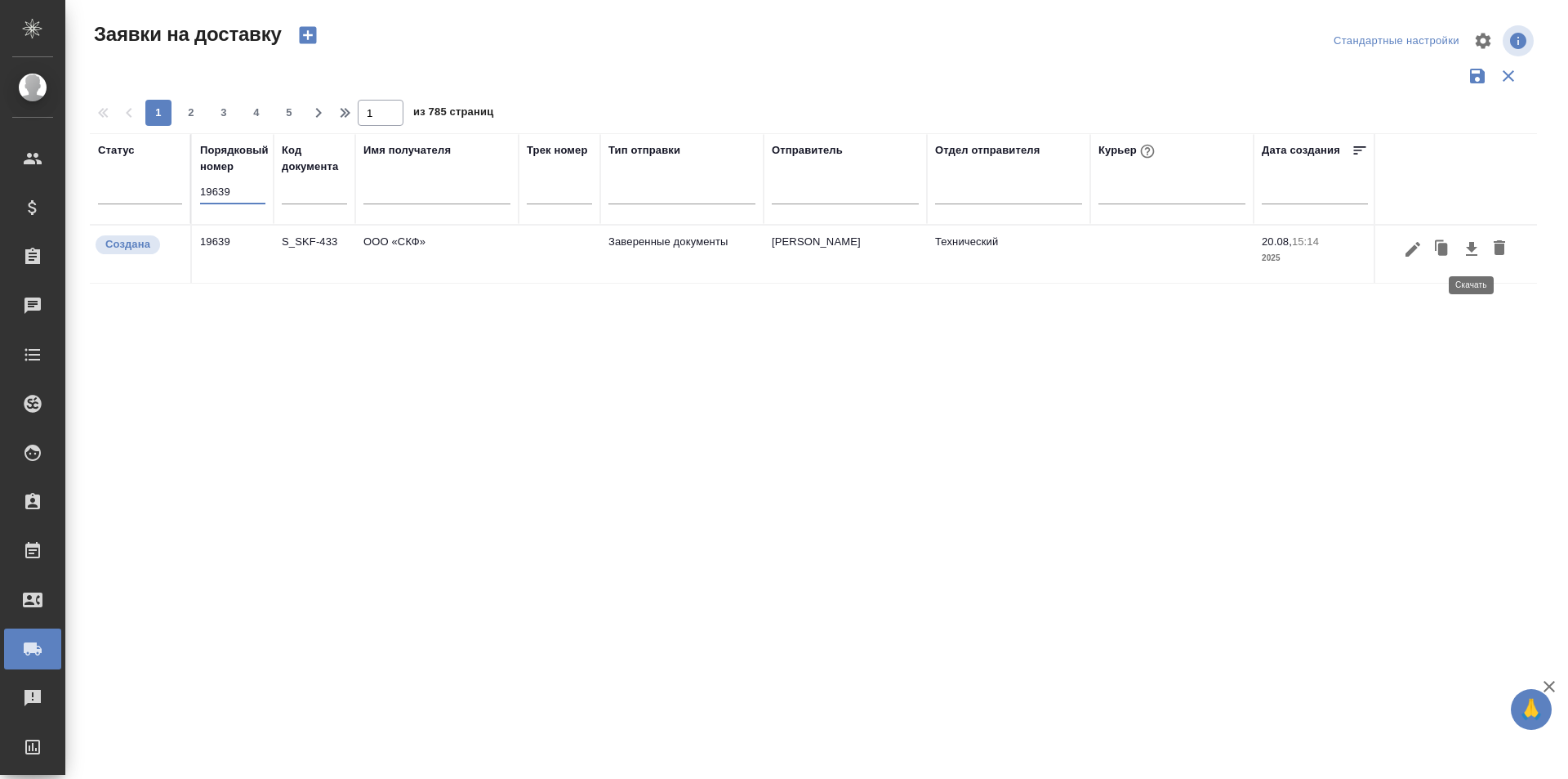
type input "19639"
click at [1466, 249] on icon "button" at bounding box center [1471, 249] width 20 height 20
